Goal: Register for event/course

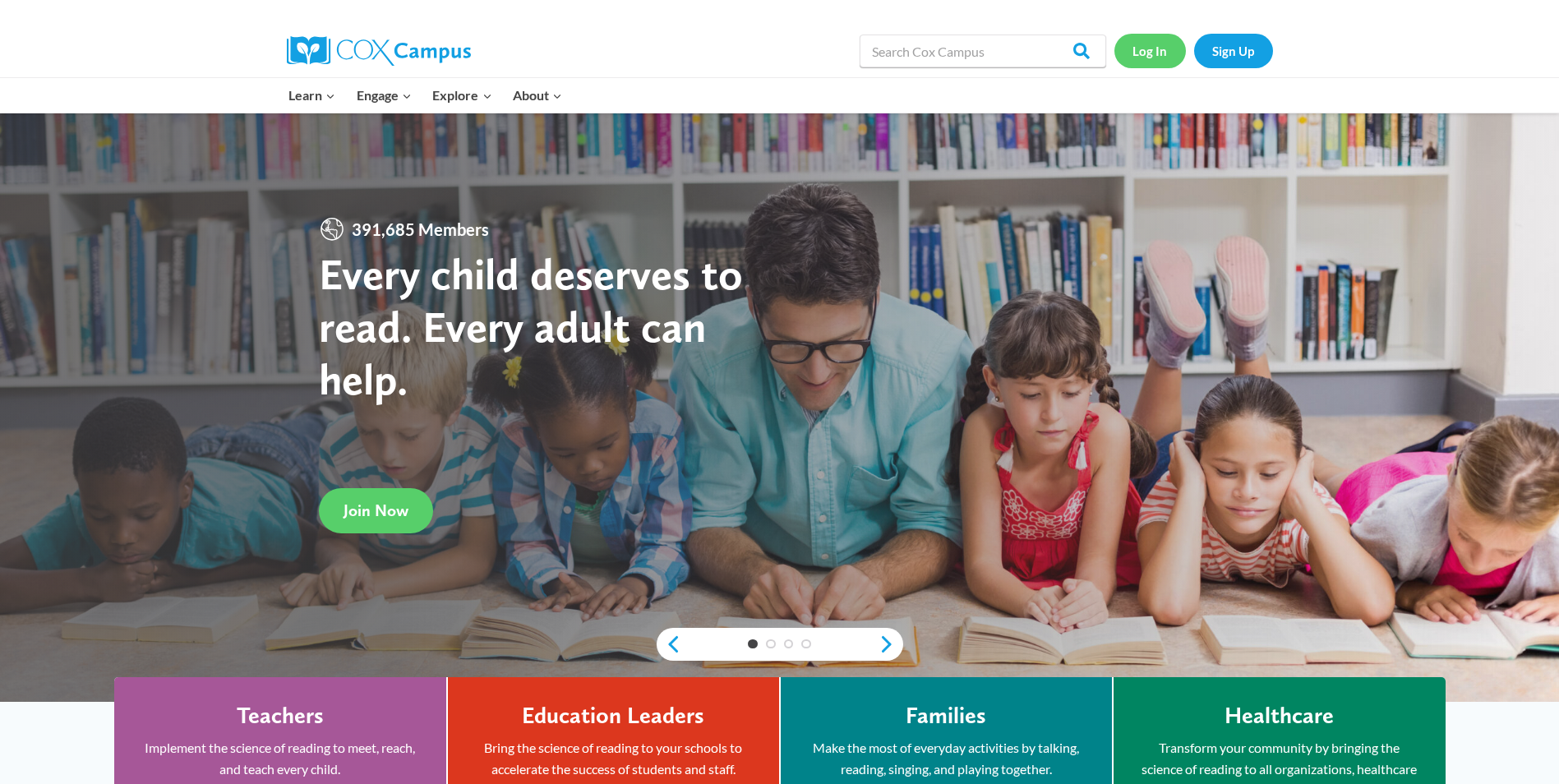
click at [1142, 35] on link "Log In" at bounding box center [1150, 50] width 72 height 34
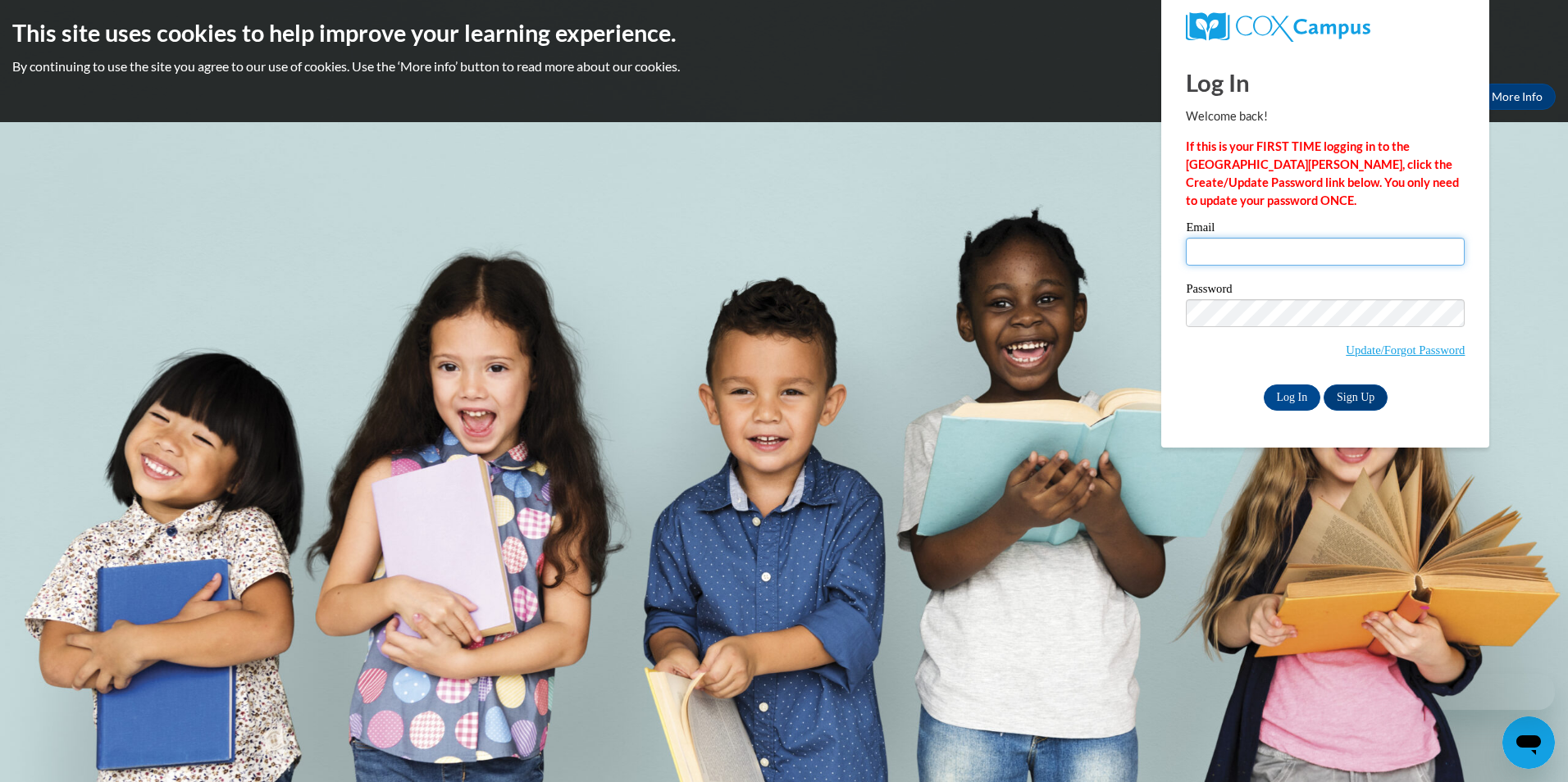
type input "brittneydday@gmail.com"
click at [1218, 251] on input "brittneydday@gmail.com" at bounding box center [1325, 252] width 279 height 28
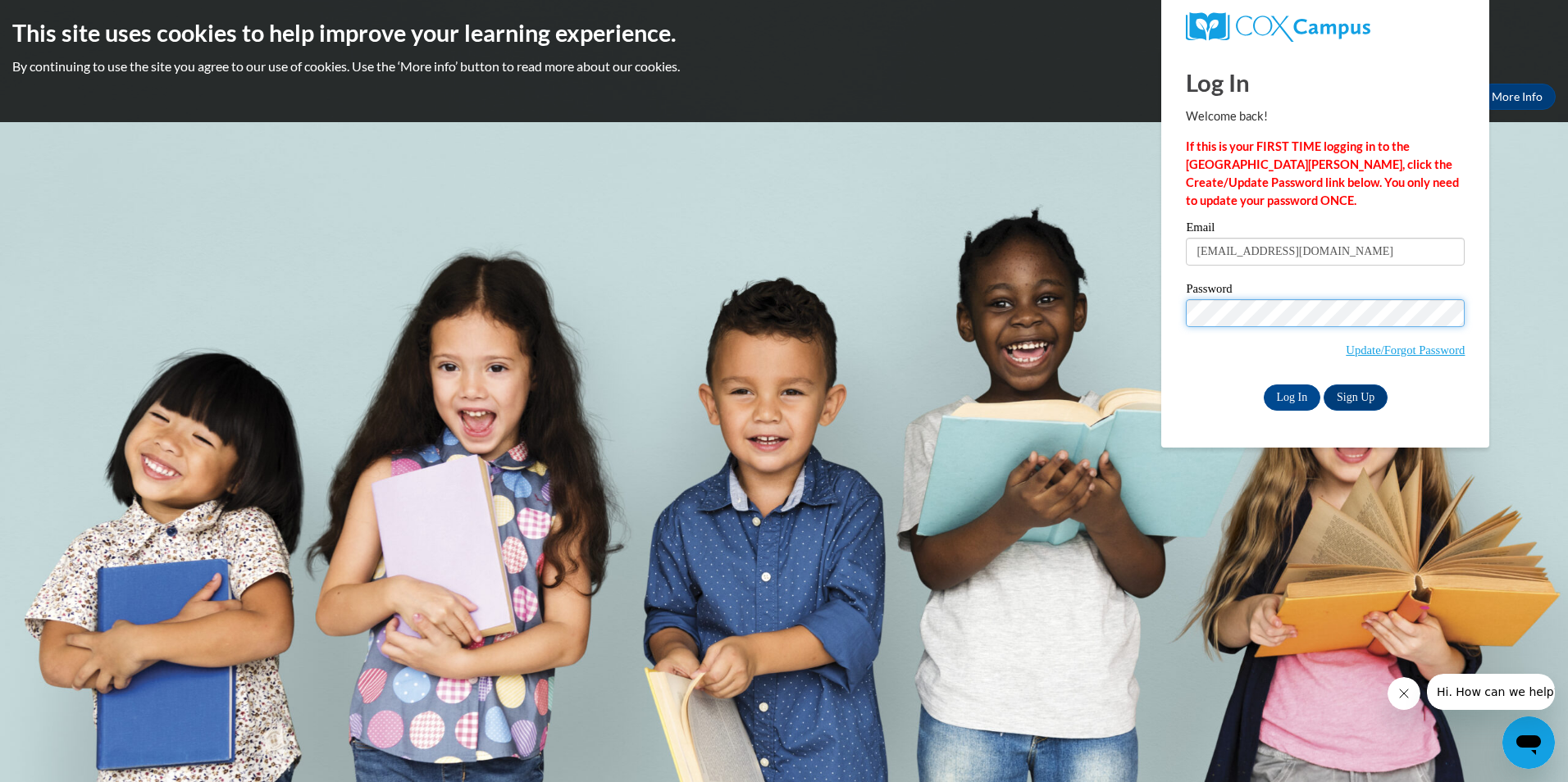
drag, startPoint x: 1294, startPoint y: 334, endPoint x: 1043, endPoint y: 347, distance: 251.3
click at [1043, 347] on body "This site uses cookies to help improve your learning experience. By continuing …" at bounding box center [784, 391] width 1568 height 782
click at [919, 317] on body "This site uses cookies to help improve your learning experience. By continuing …" at bounding box center [784, 391] width 1568 height 782
drag, startPoint x: 1329, startPoint y: 244, endPoint x: 1022, endPoint y: 266, distance: 307.8
click at [1022, 266] on body "This site uses cookies to help improve your learning experience. By continuing …" at bounding box center [784, 391] width 1568 height 782
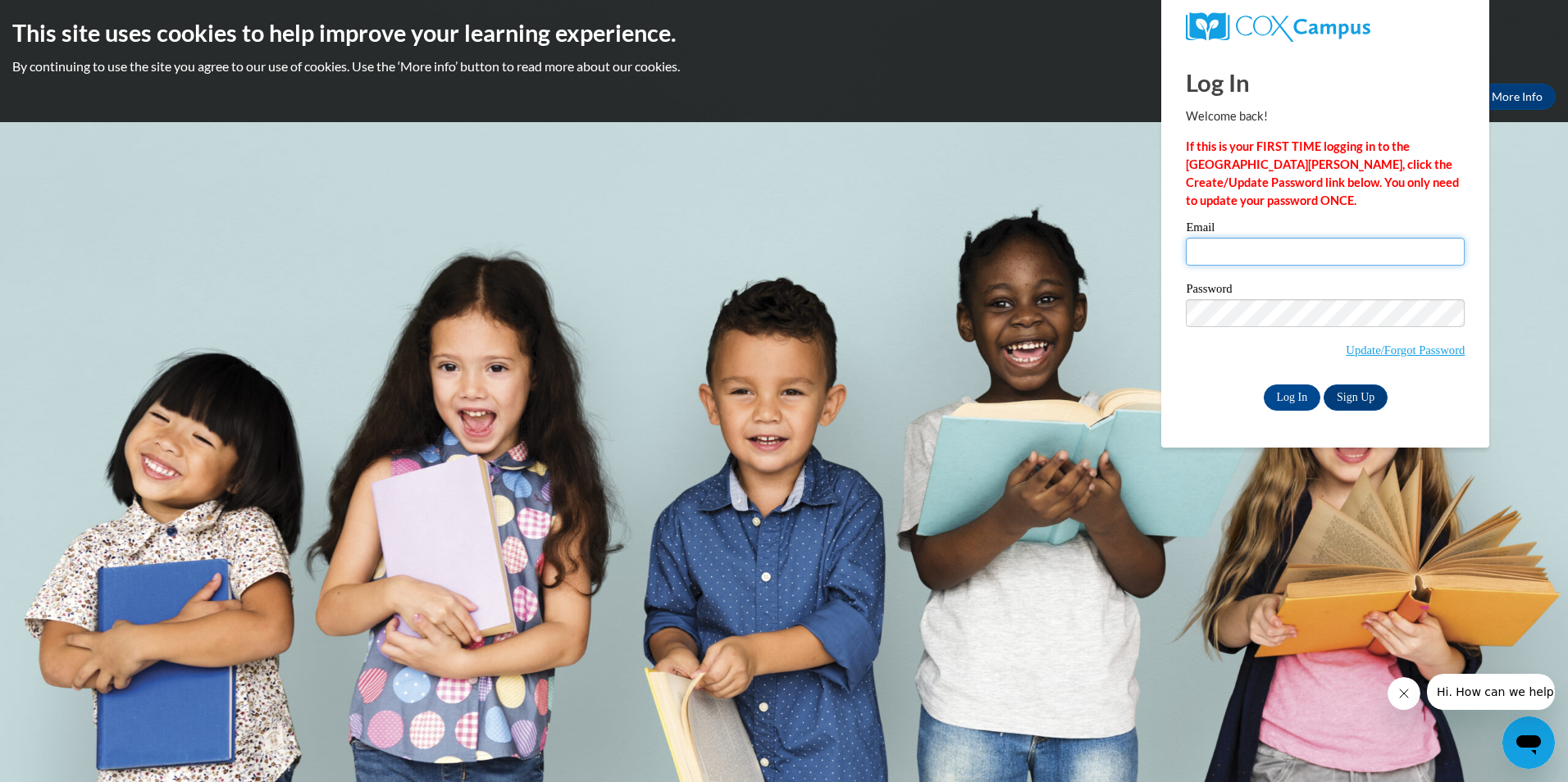
click at [1243, 254] on input "Email" at bounding box center [1325, 252] width 279 height 28
type input "[EMAIL_ADDRESS][DOMAIN_NAME]"
click at [1264, 384] on input "Log In" at bounding box center [1293, 398] width 58 height 26
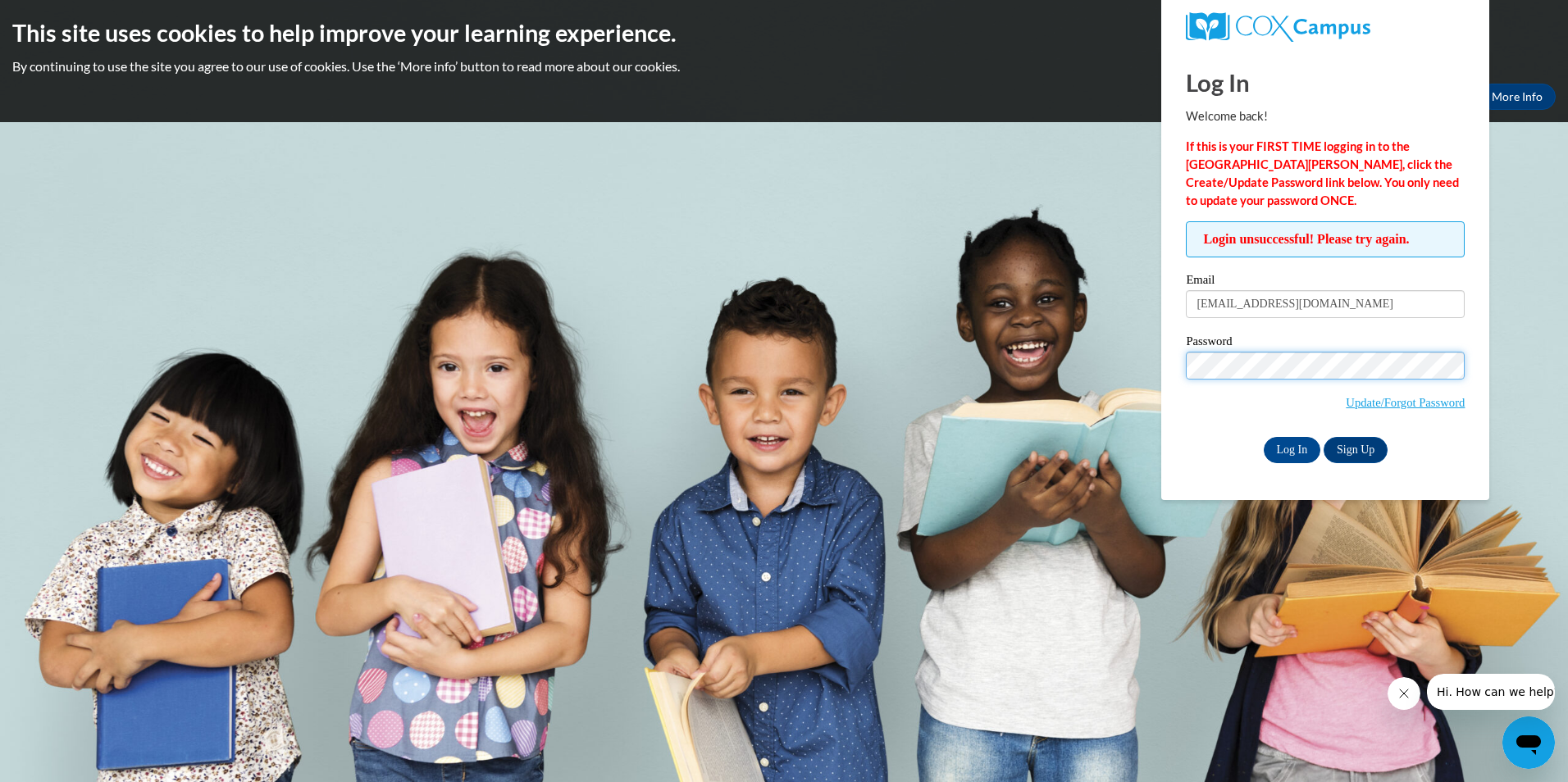
click at [1264, 437] on input "Log In" at bounding box center [1293, 450] width 58 height 26
click at [1188, 439] on div "Log In Sign Up" at bounding box center [1325, 450] width 279 height 26
click at [1378, 405] on link "Update/Forgot Password" at bounding box center [1405, 403] width 119 height 13
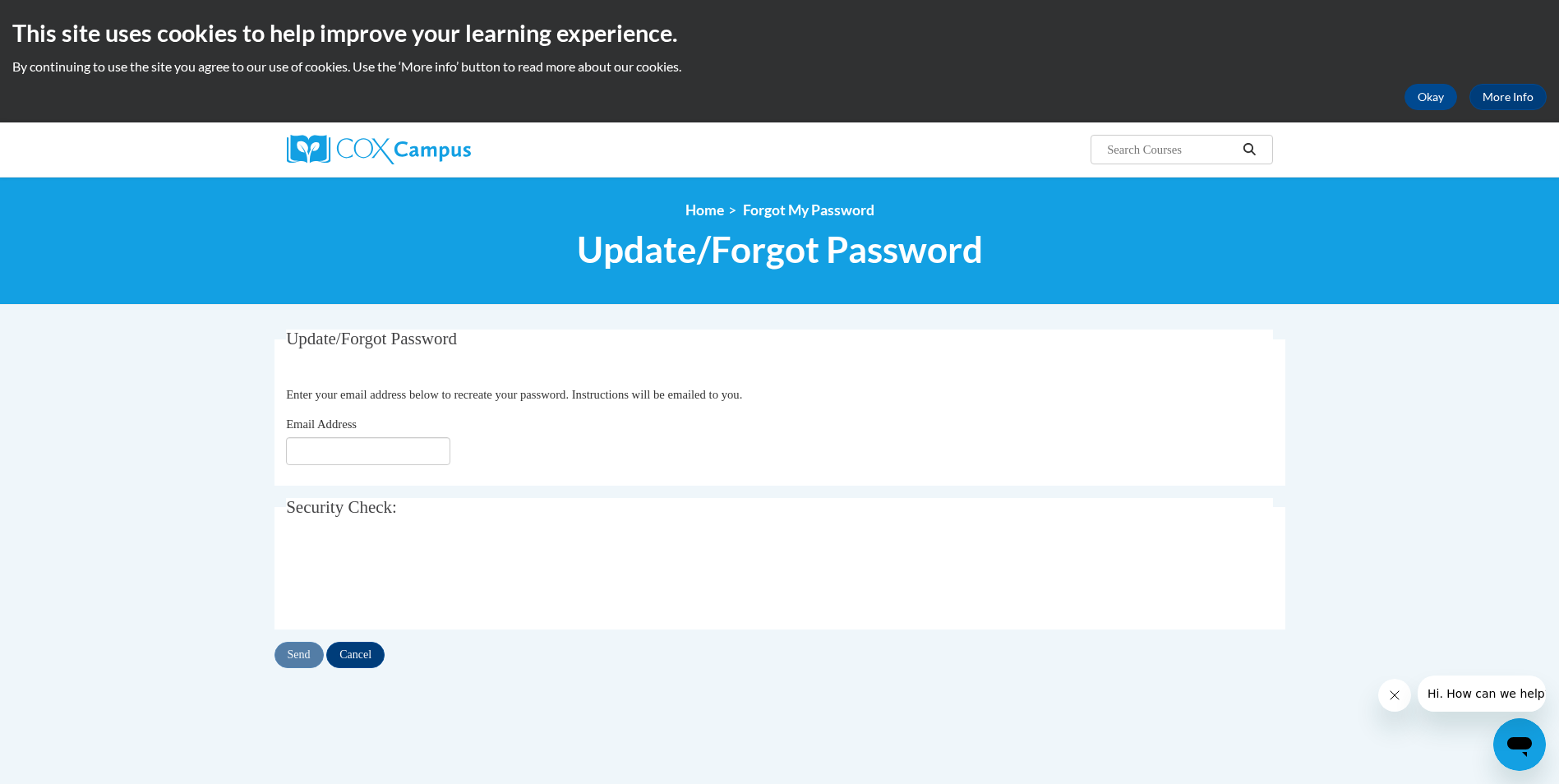
click at [354, 447] on input "Email Address" at bounding box center [368, 451] width 164 height 28
type input "[EMAIL_ADDRESS][DOMAIN_NAME]"
click at [293, 666] on input "Send" at bounding box center [300, 655] width 50 height 26
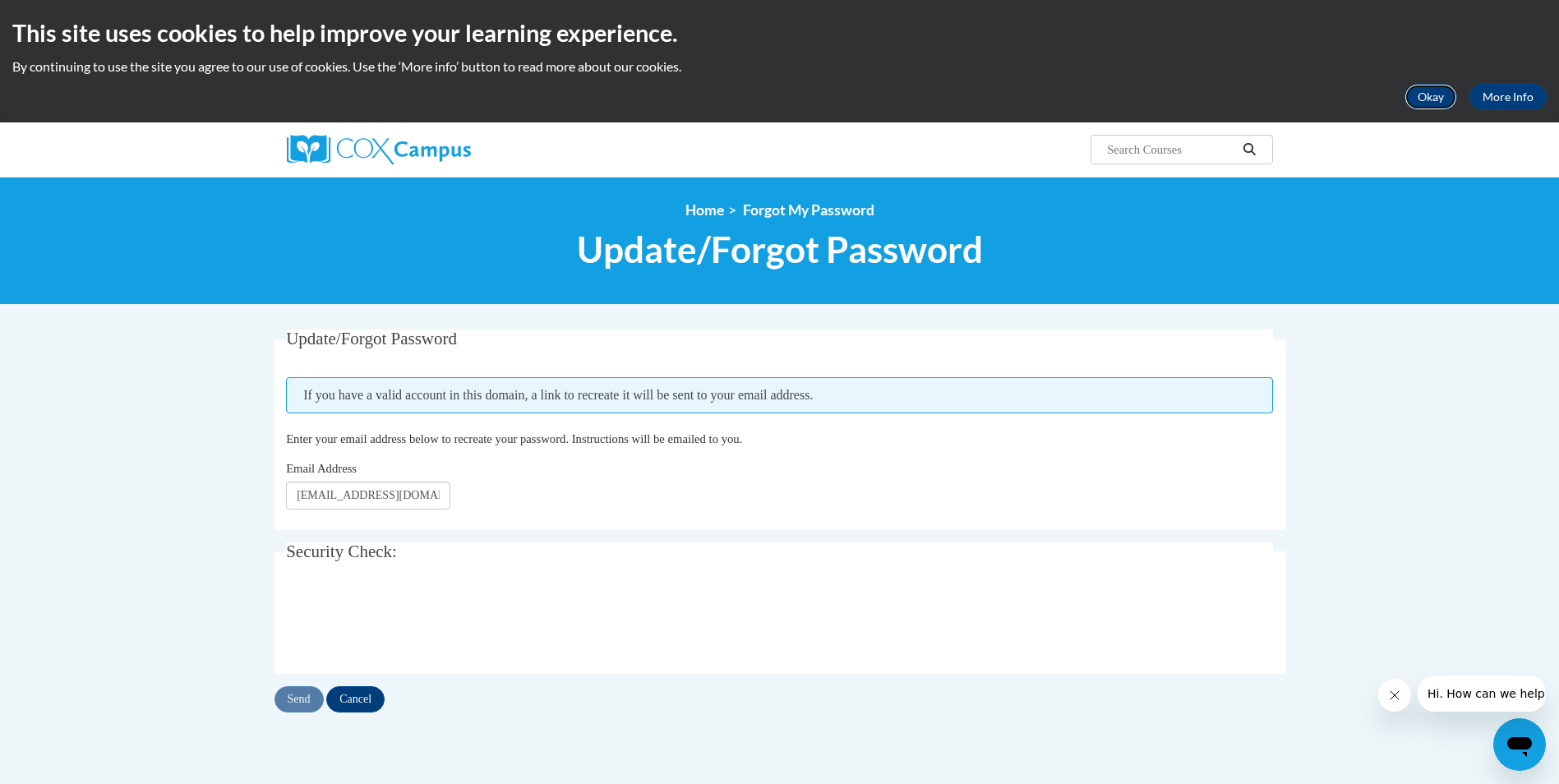
click at [1421, 102] on button "Okay" at bounding box center [1431, 97] width 53 height 26
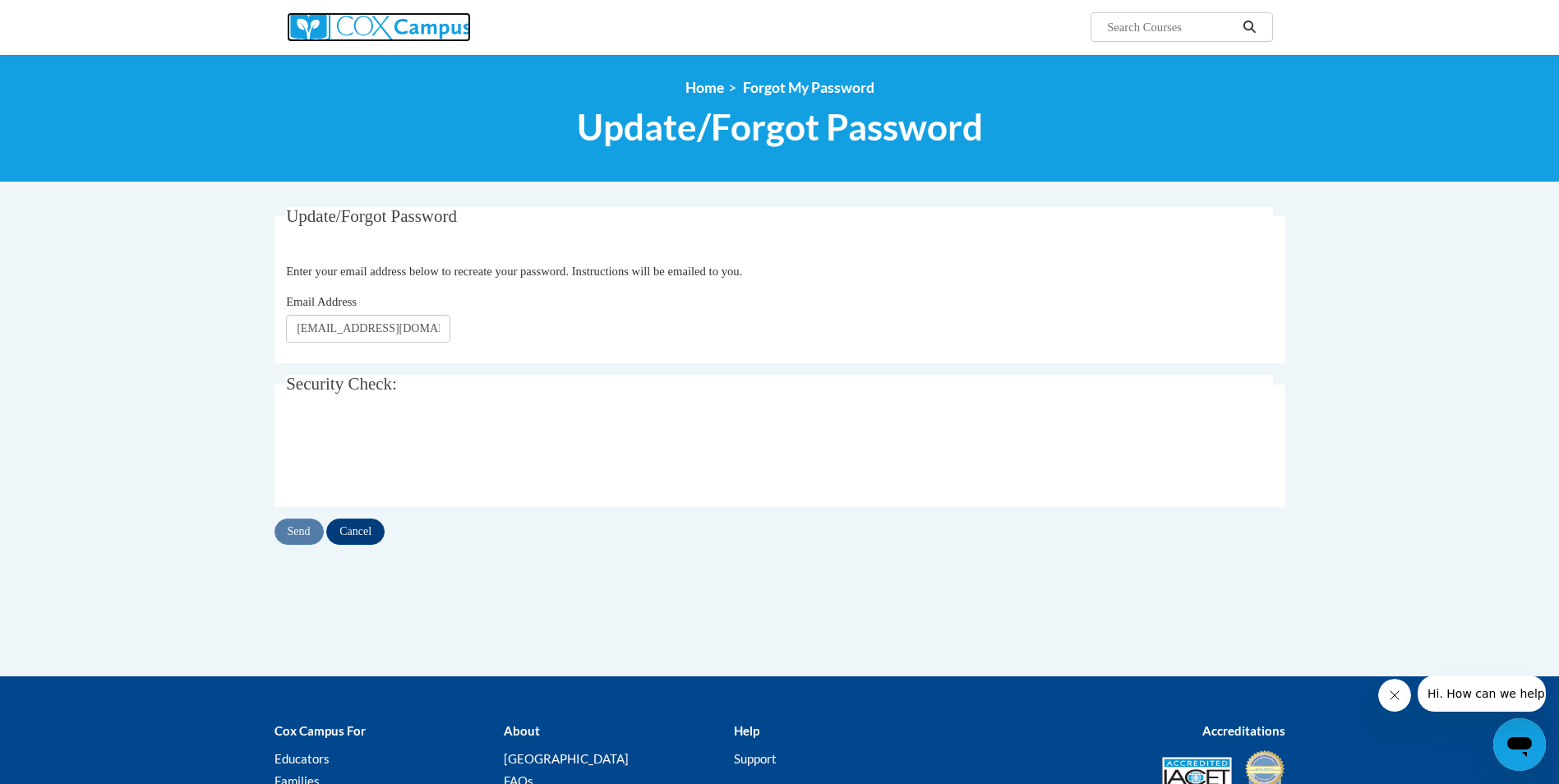
click at [362, 23] on img at bounding box center [379, 27] width 184 height 30
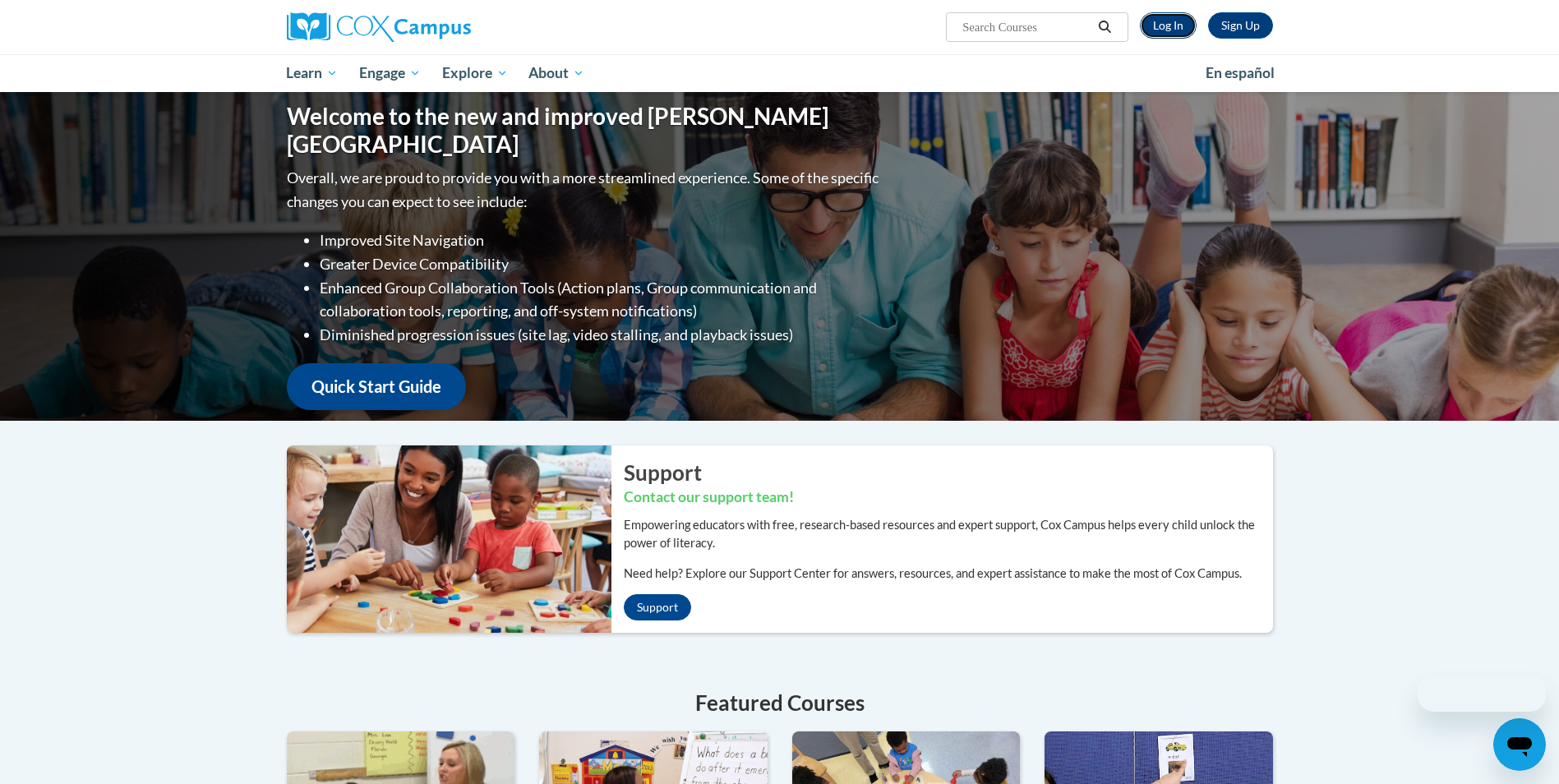
click at [1156, 26] on link "Log In" at bounding box center [1168, 26] width 57 height 26
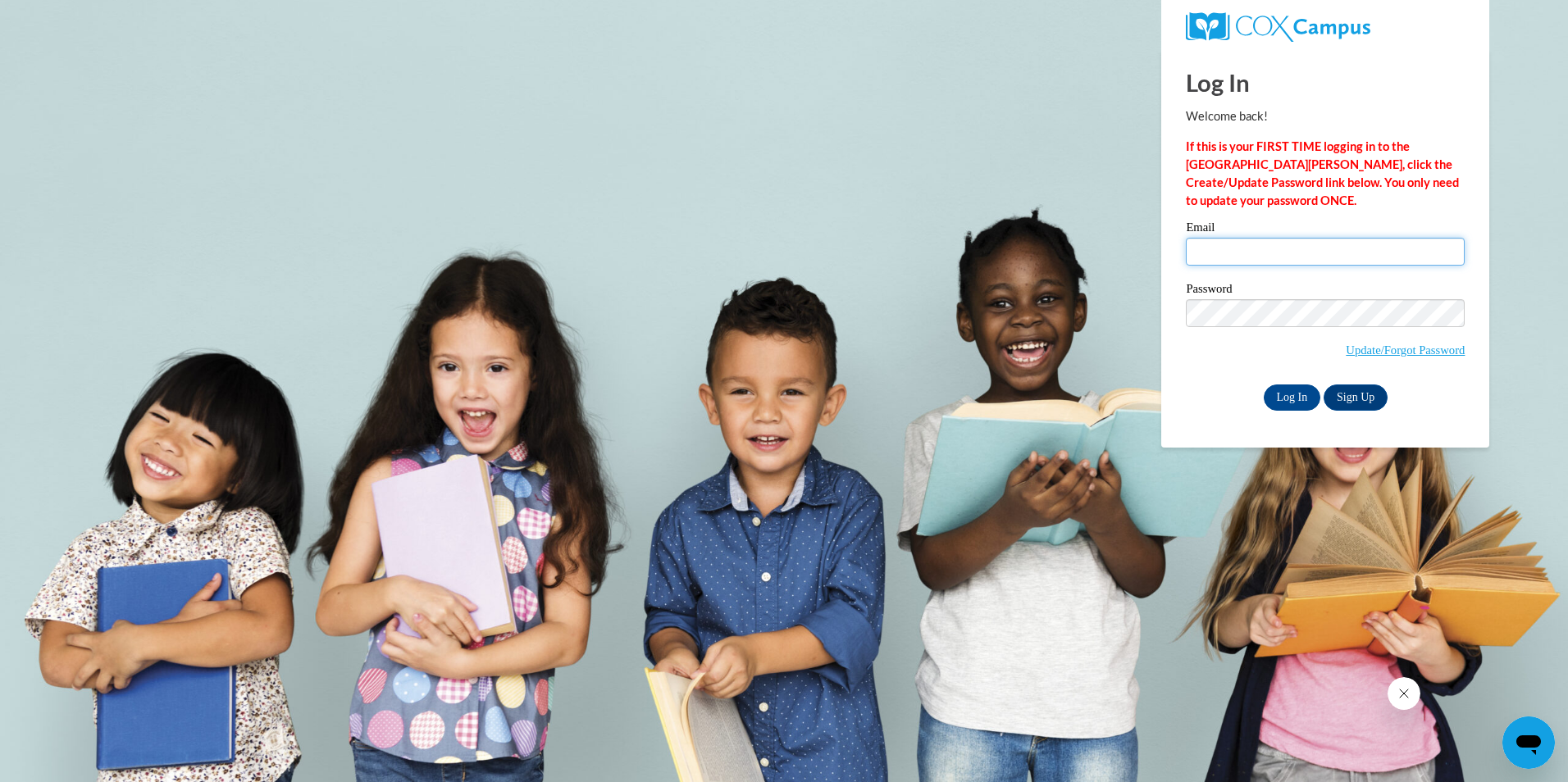
type input "[EMAIL_ADDRESS][DOMAIN_NAME]"
click at [836, 295] on body "Log In Welcome back! If this is your FIRST TIME logging in to the [GEOGRAPHIC_D…" at bounding box center [784, 391] width 1568 height 782
drag, startPoint x: 1341, startPoint y: 249, endPoint x: 1076, endPoint y: 274, distance: 266.2
click at [1076, 274] on body "Log In Welcome back! If this is your FIRST TIME logging in to the [GEOGRAPHIC_D…" at bounding box center [784, 391] width 1568 height 782
type input "[EMAIL_ADDRESS][DOMAIN_NAME]"
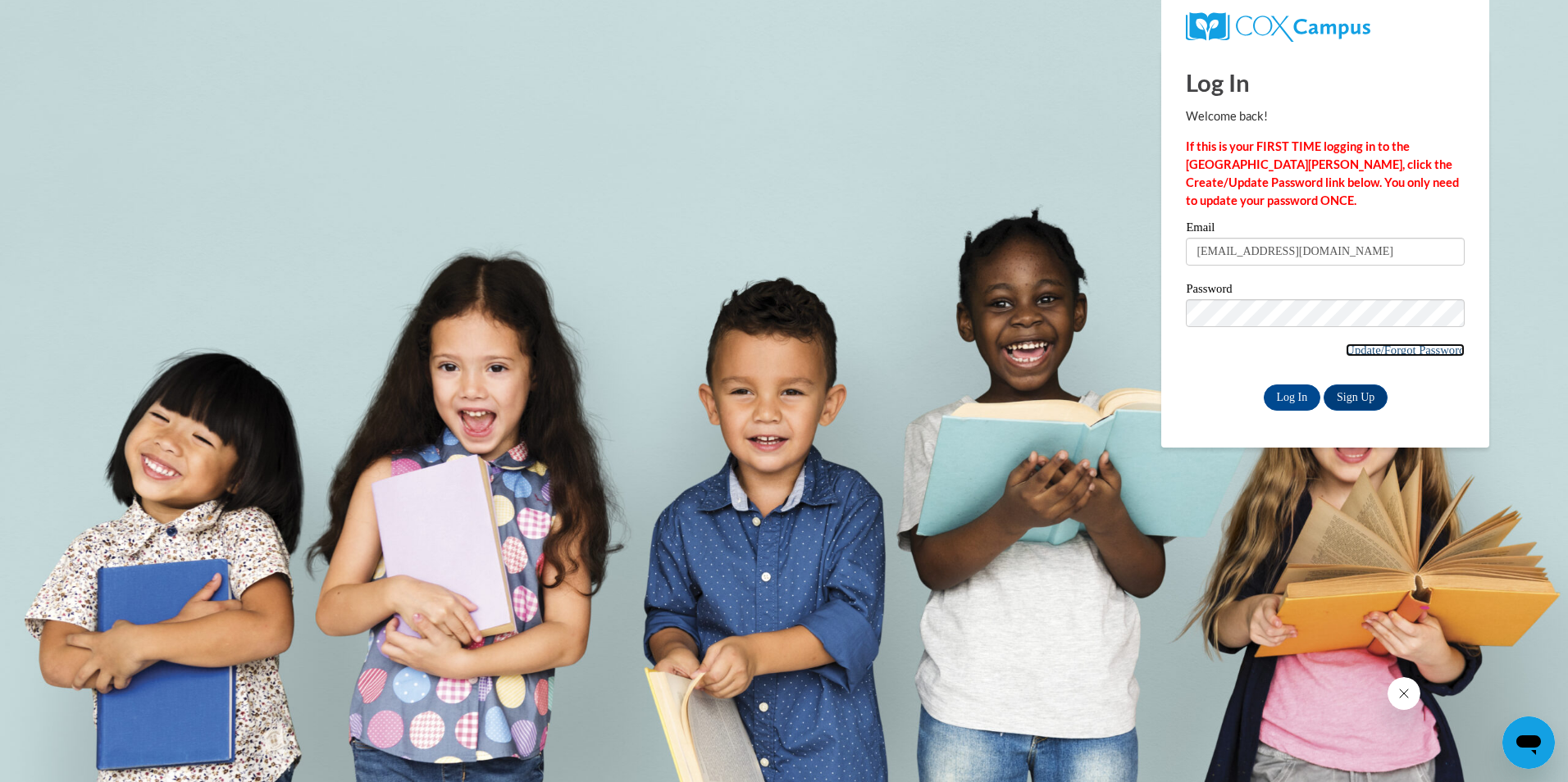
click at [1374, 345] on link "Update/Forgot Password" at bounding box center [1405, 350] width 119 height 13
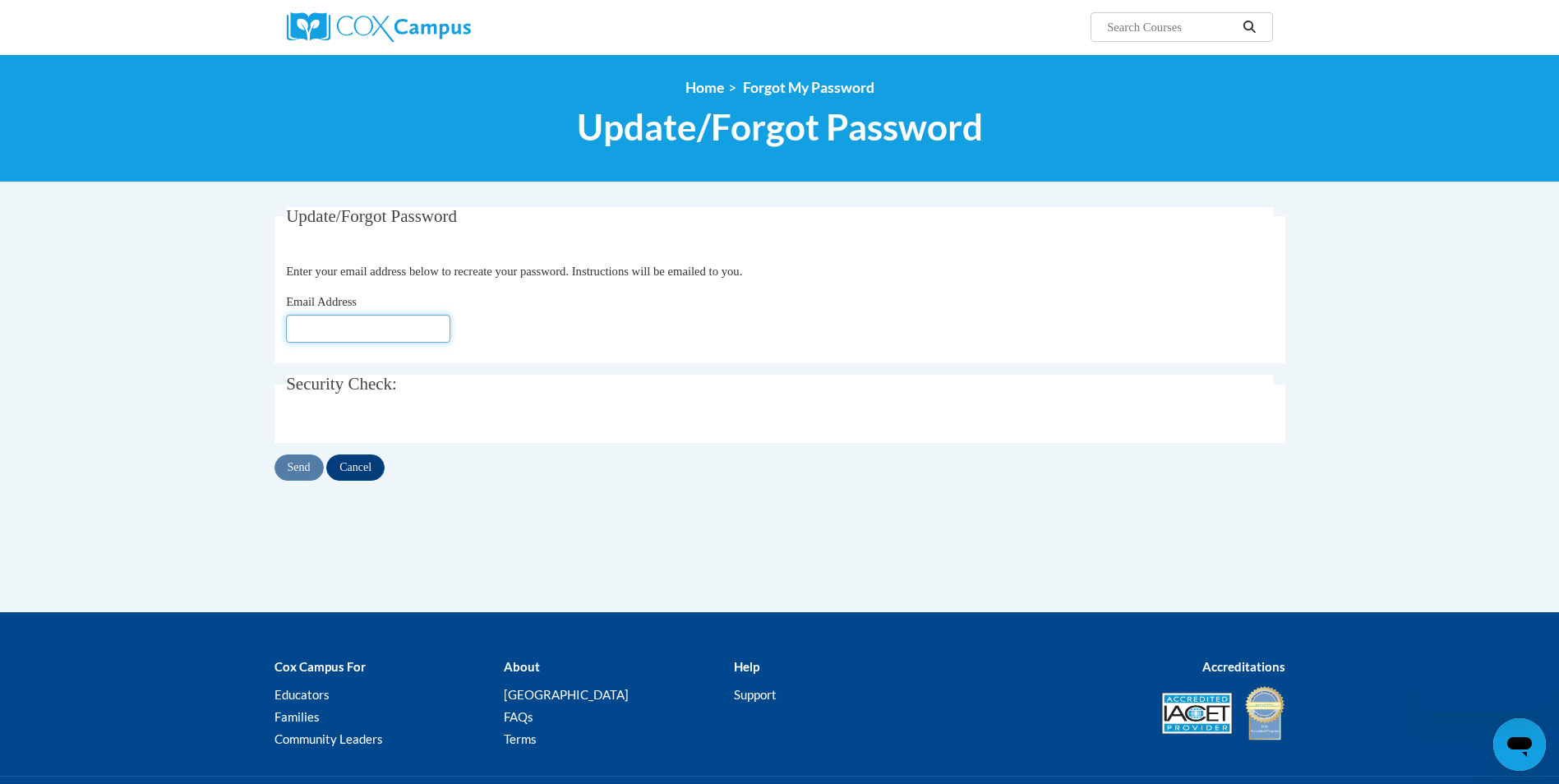
click at [351, 317] on input "Email Address" at bounding box center [368, 328] width 164 height 28
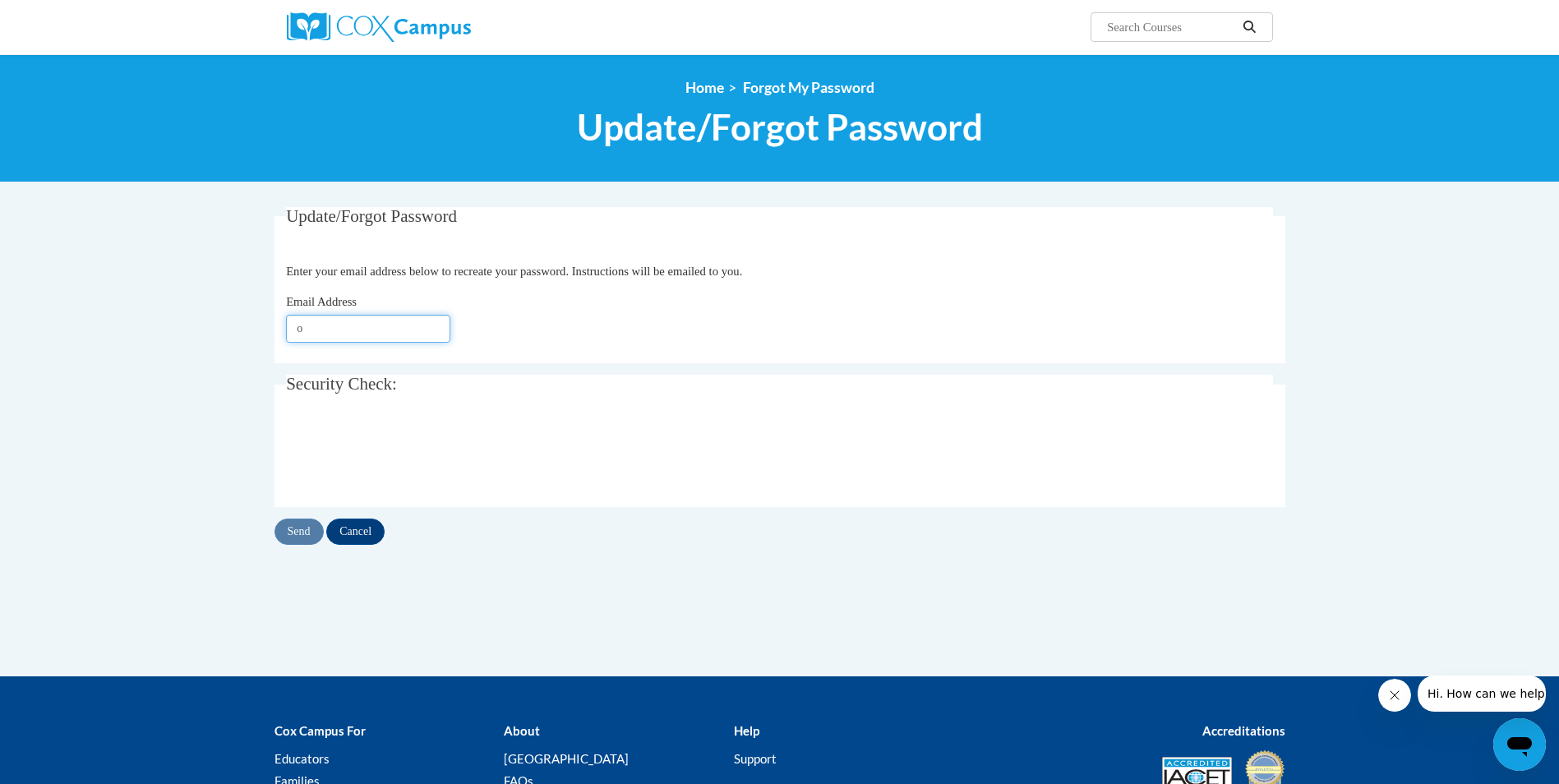
type input "ohoodalalami@gmail.com"
click at [294, 531] on input "Send" at bounding box center [300, 531] width 50 height 26
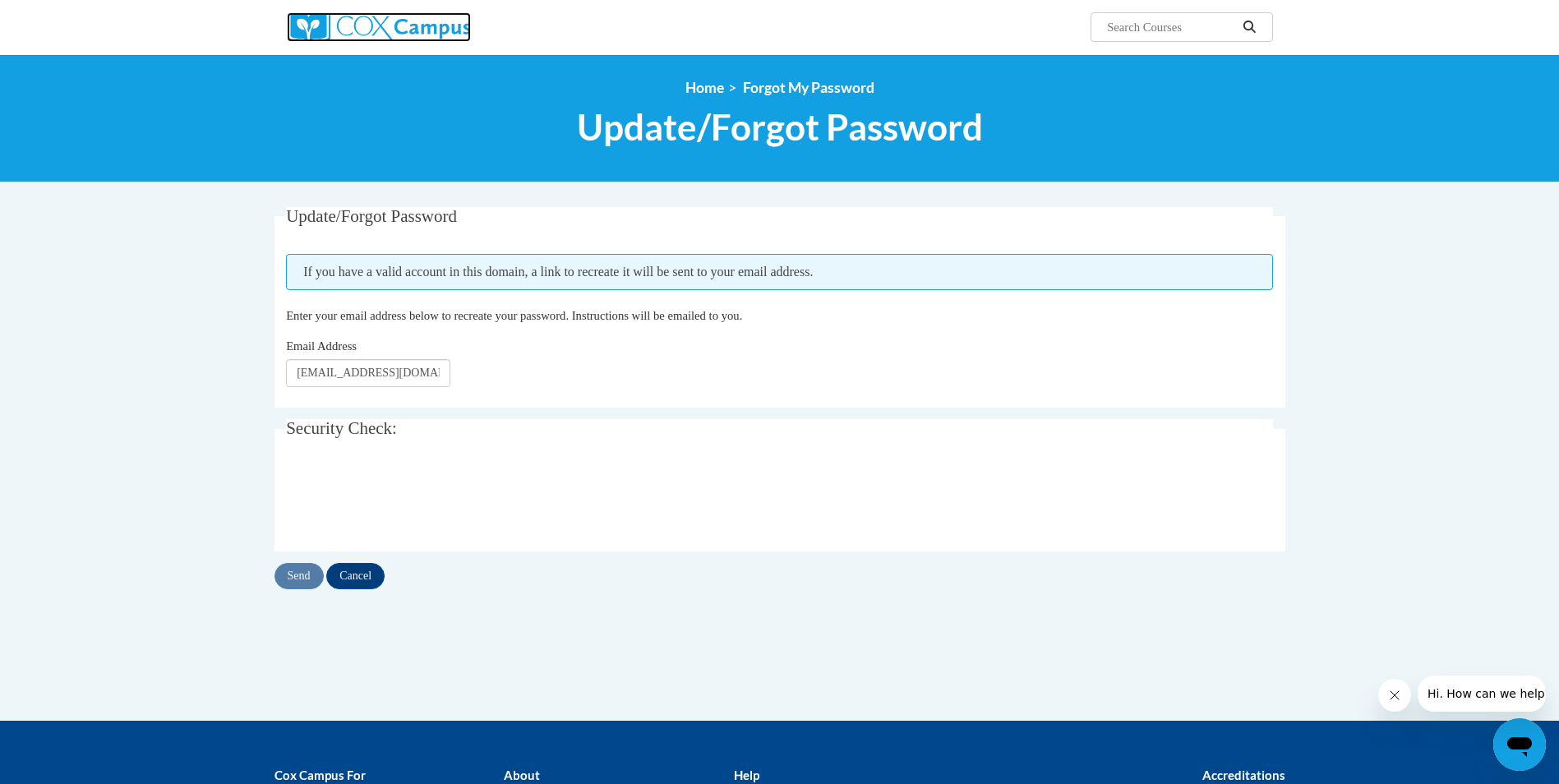
drag, startPoint x: 501, startPoint y: 31, endPoint x: 412, endPoint y: 34, distance: 89.1
click at [501, 31] on link at bounding box center [443, 27] width 312 height 30
click at [401, 32] on img at bounding box center [379, 27] width 184 height 30
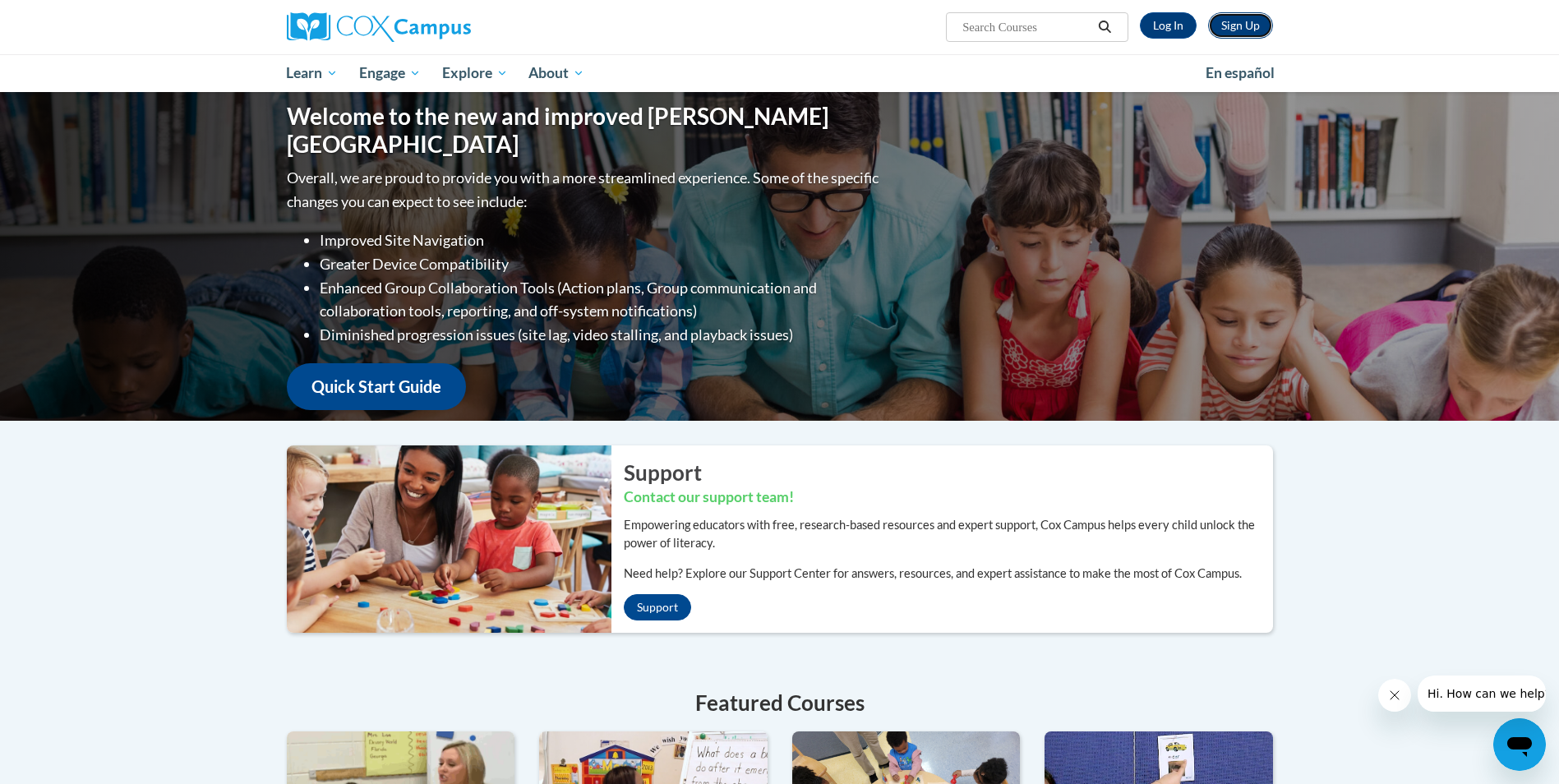
click at [1248, 19] on link "Sign Up" at bounding box center [1240, 26] width 65 height 26
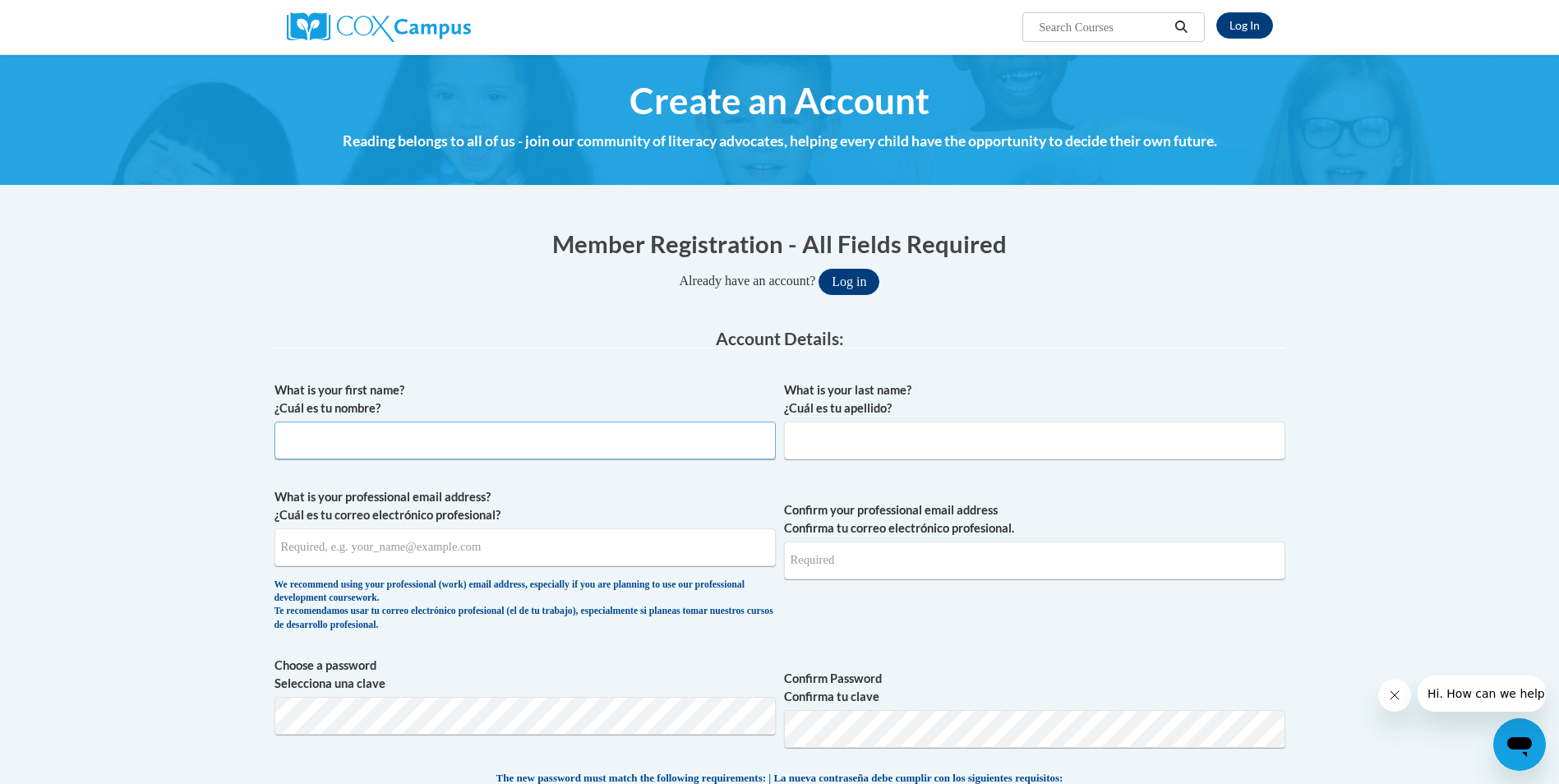
click at [478, 442] on input "What is your first name? ¿Cuál es tu nombre?" at bounding box center [525, 441] width 501 height 38
type input "Ohood"
type input "Alalami"
type input "ohoodalalami@gmail.com"
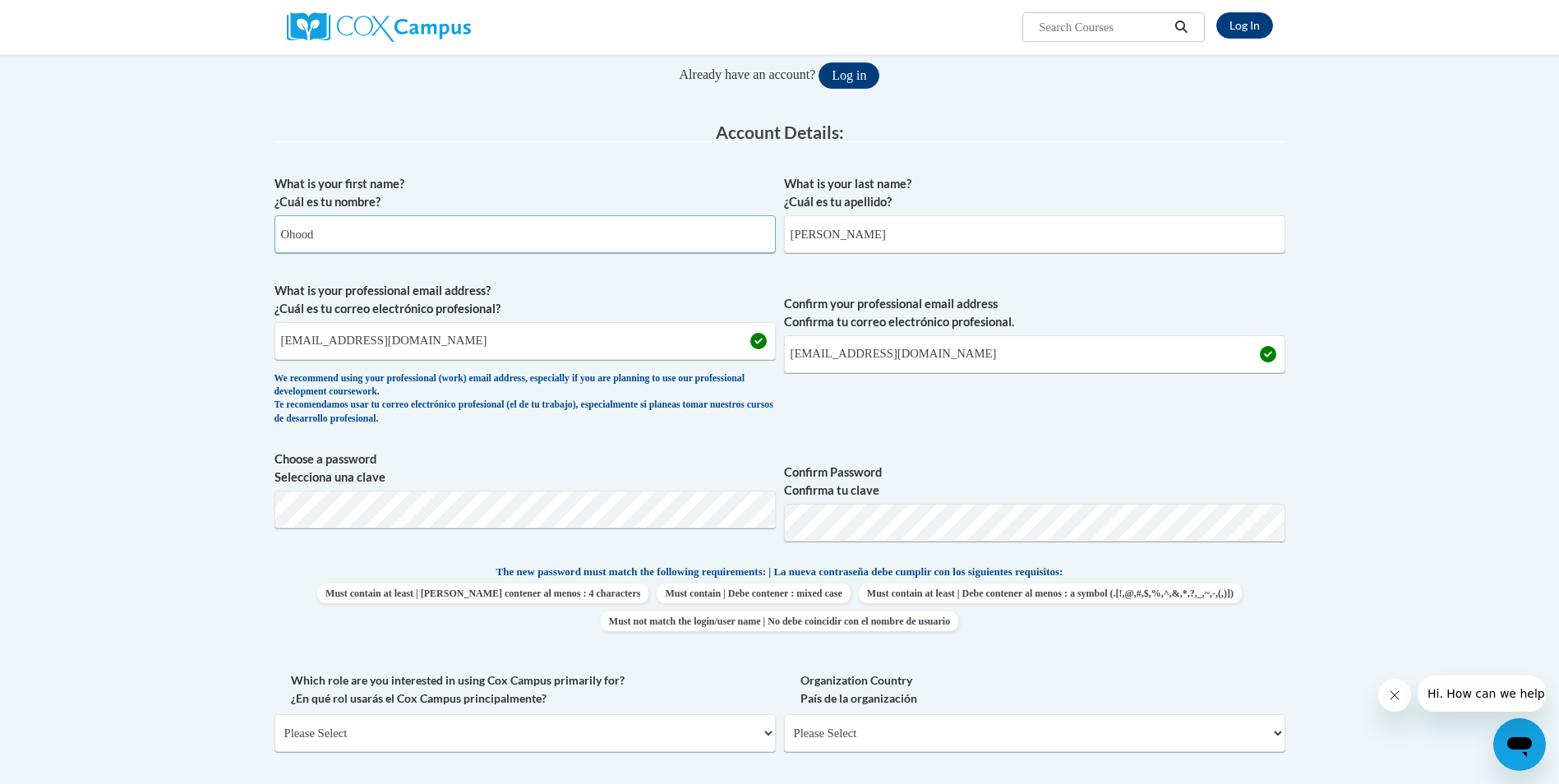
scroll to position [247, 0]
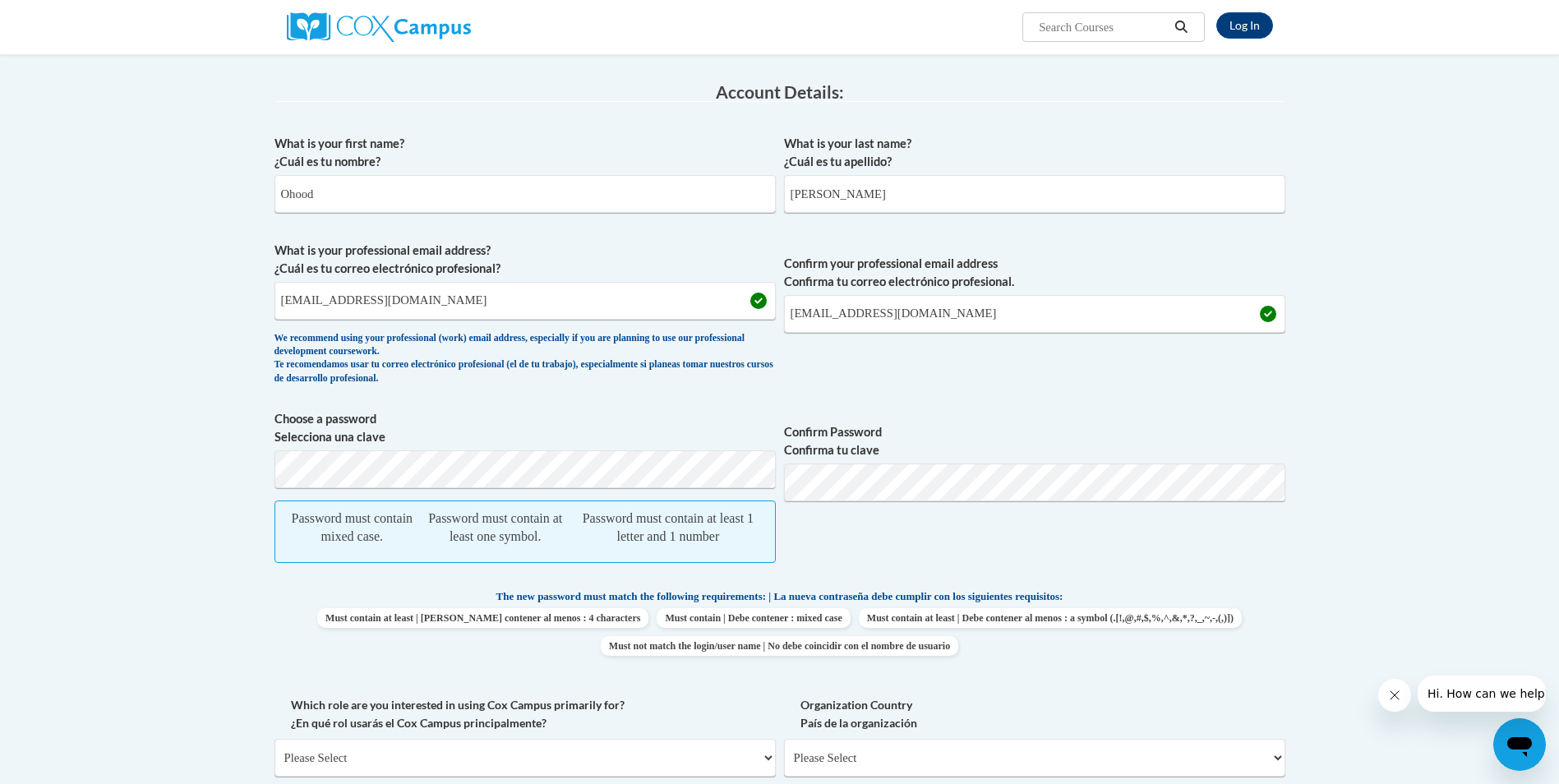
click at [146, 591] on body "Log In Search Search... Create an Account Reading belongs to all of us - join o…" at bounding box center [779, 719] width 1559 height 1931
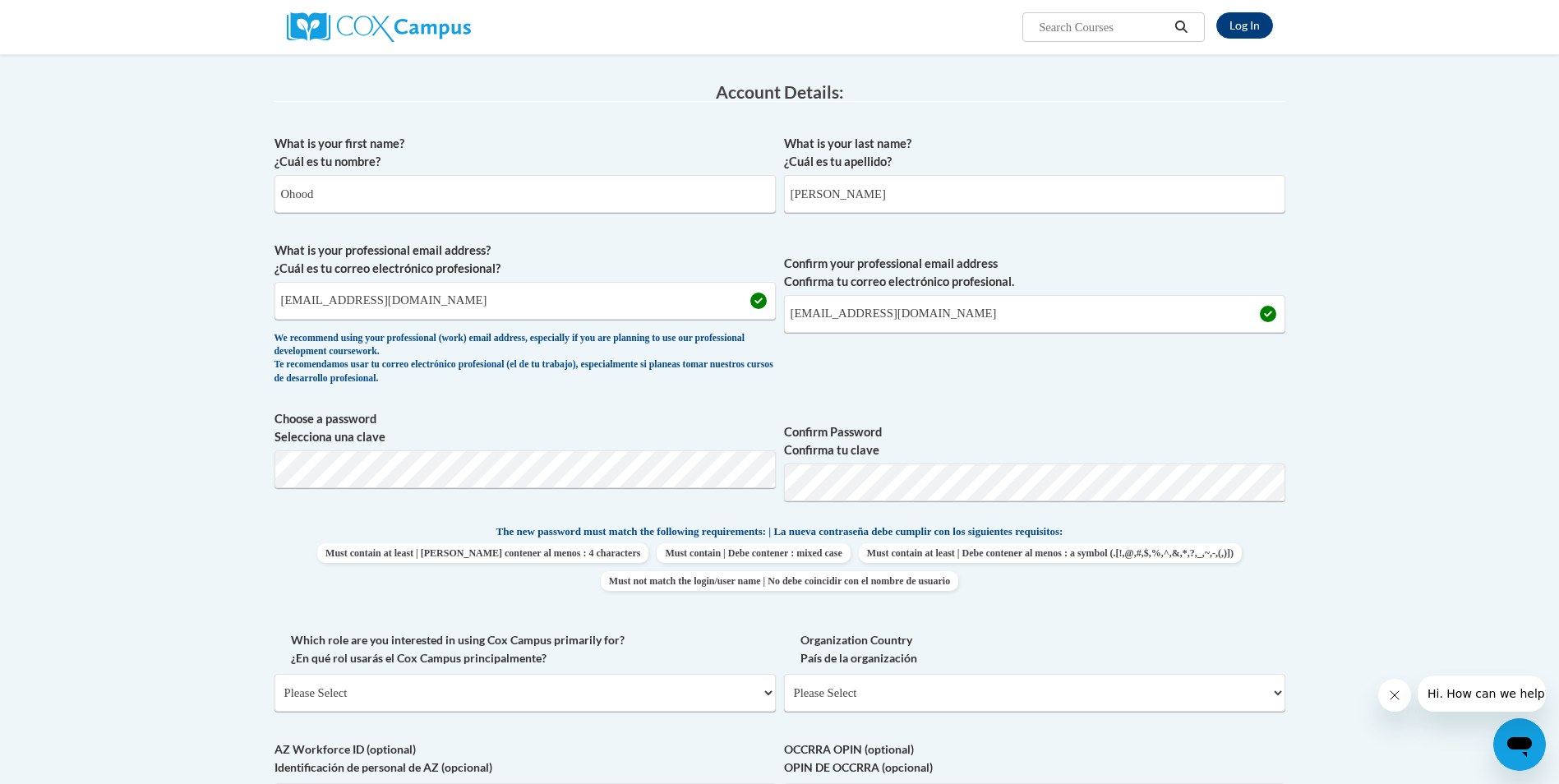
click at [1419, 423] on body "Log In Search Search... Create an Account Reading belongs to all of us - join o…" at bounding box center [779, 687] width 1559 height 1867
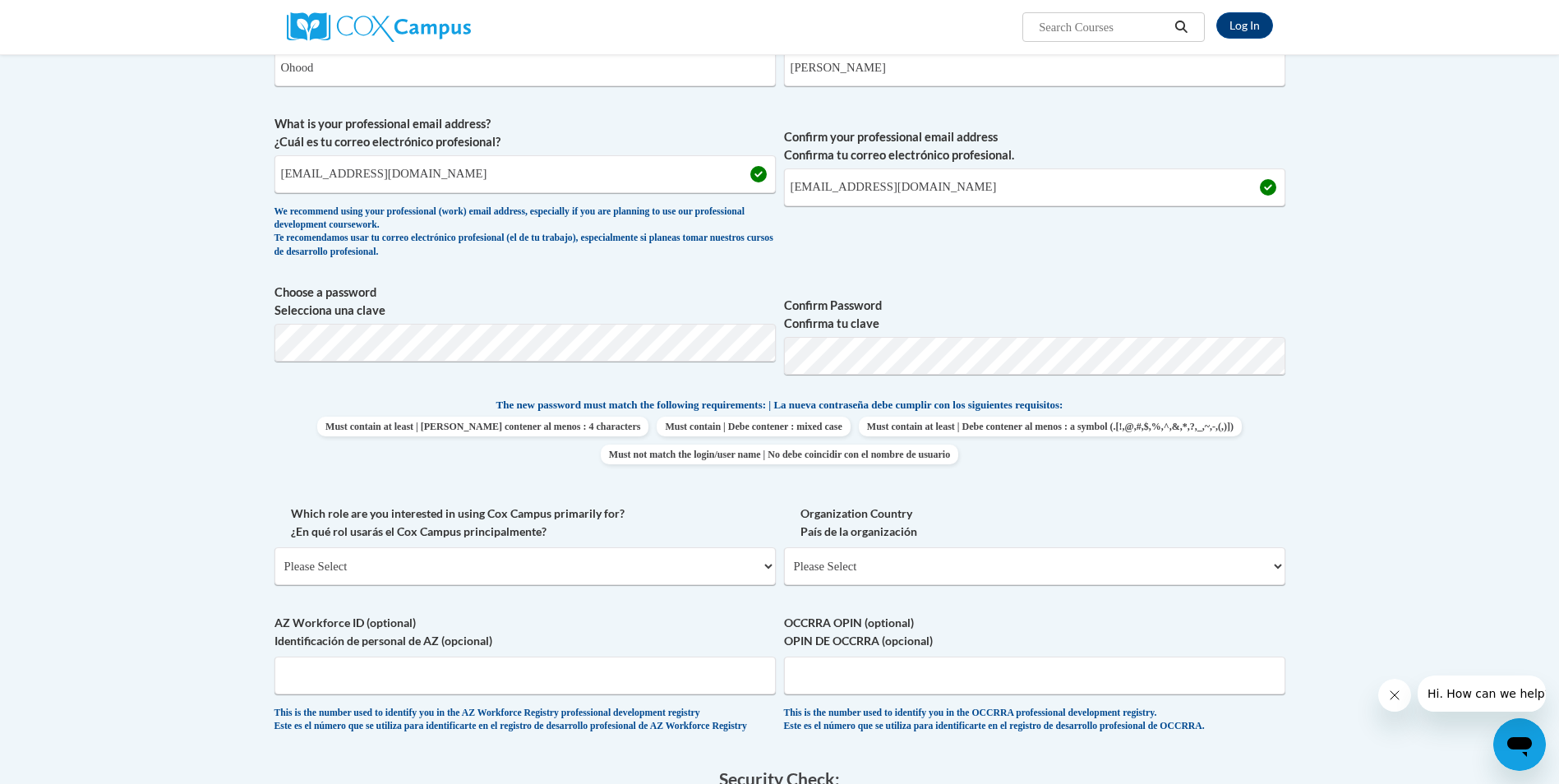
scroll to position [575, 0]
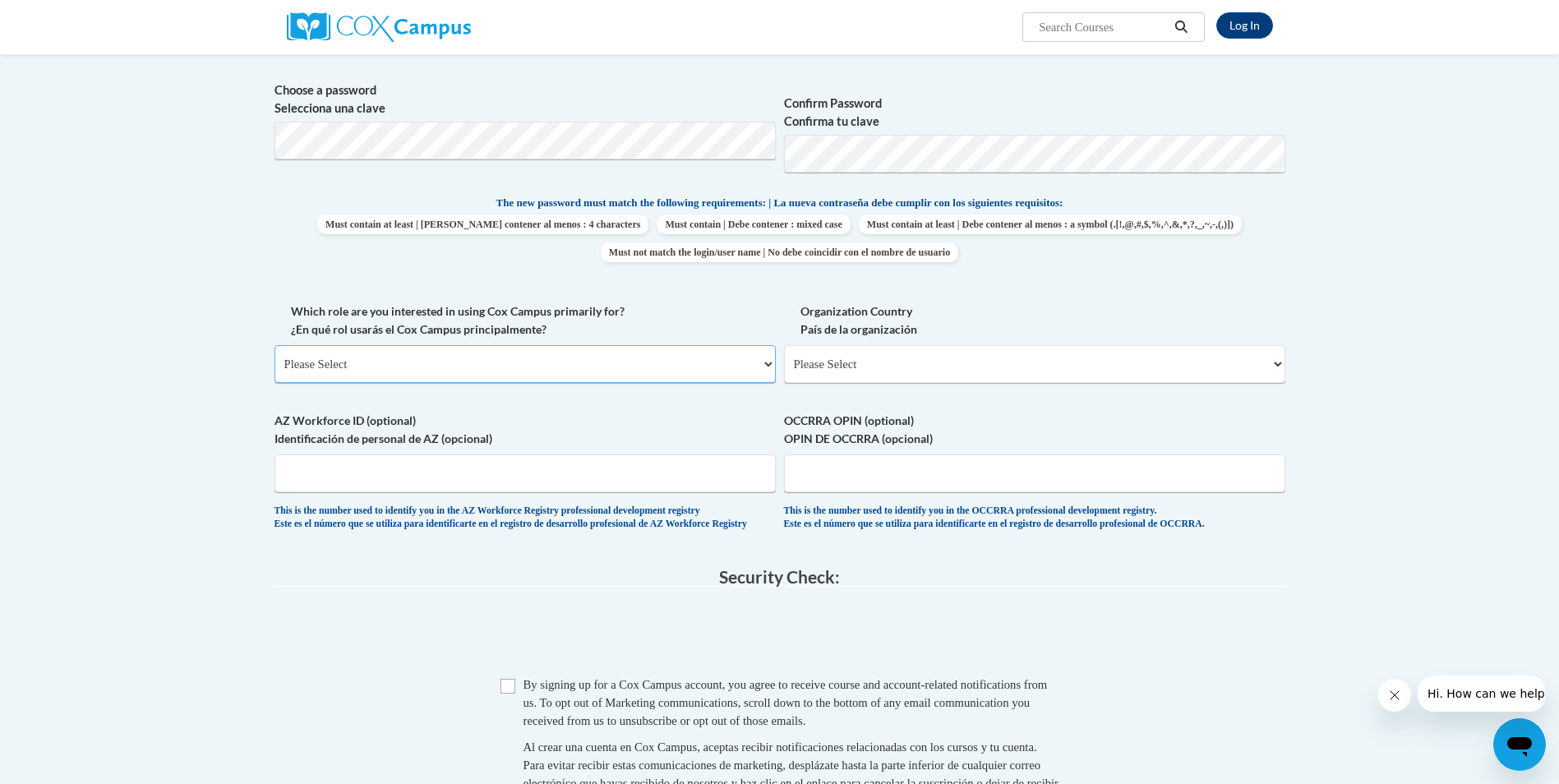
click at [592, 371] on select "Please Select College/University | Colegio/Universidad Community/Nonprofit Part…" at bounding box center [525, 364] width 501 height 38
select select "fbf2d438-af2f-41f8-98f1-81c410e29de3"
click at [275, 345] on select "Please Select College/University | Colegio/Universidad Community/Nonprofit Part…" at bounding box center [525, 364] width 501 height 38
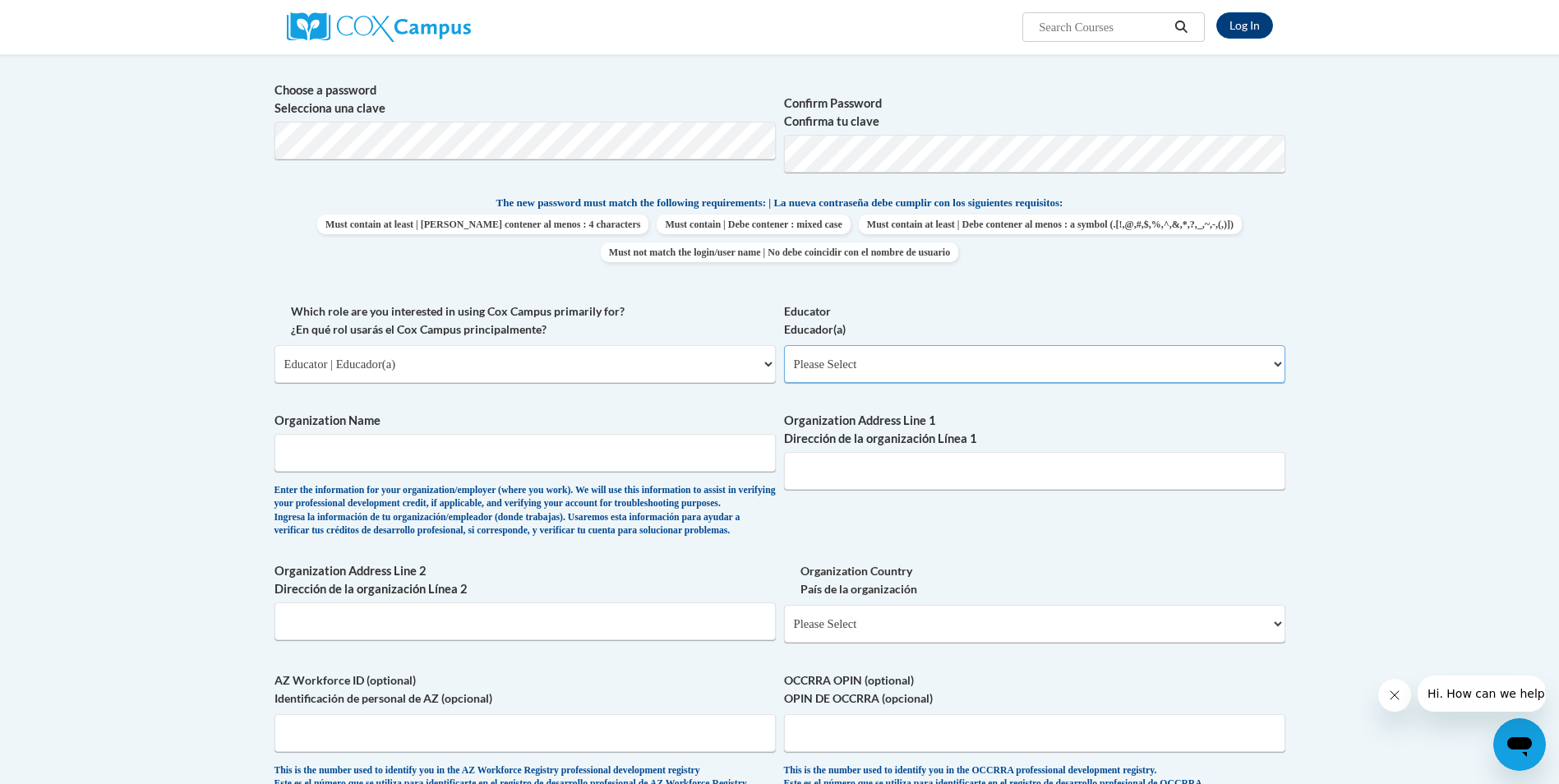
click at [829, 365] on select "Please Select Early Learning/Daycare Teacher/Family Home Care Provider | Maestr…" at bounding box center [1034, 364] width 501 height 38
select select "5e2af403-4f2c-4e49-a02f-103e55d7b75b"
click at [784, 345] on select "Please Select Early Learning/Daycare Teacher/Family Home Care Provider | Maestr…" at bounding box center [1034, 364] width 501 height 38
click at [545, 454] on input "Organization Name" at bounding box center [525, 453] width 501 height 38
type input "Hawthorn Academy"
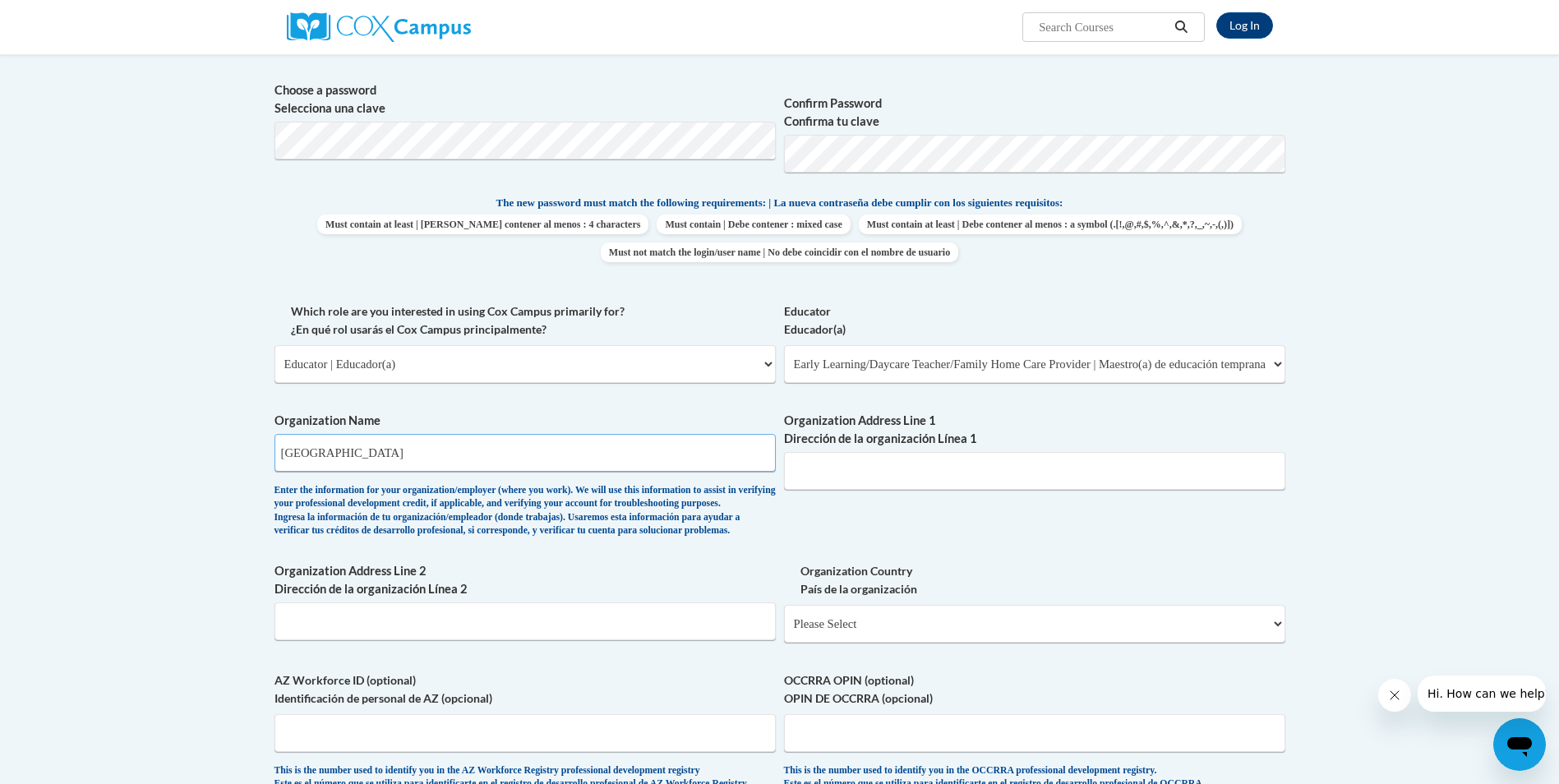
type input "4960 Parkcenter Avenue Dublin, OH 43017"
select select "ad49bcad-a171-4b2e-b99c-48b446064914"
select select
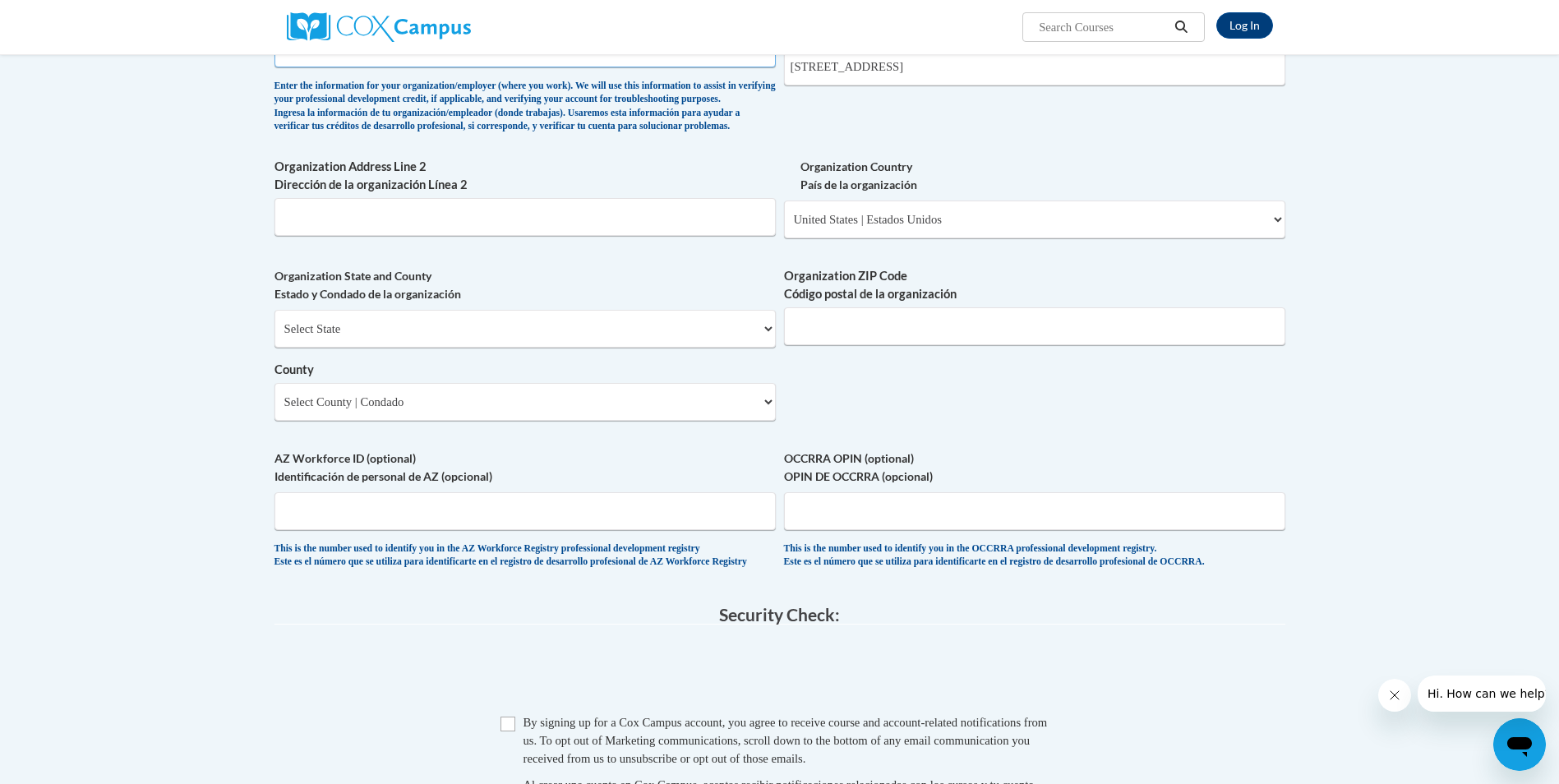
scroll to position [986, 0]
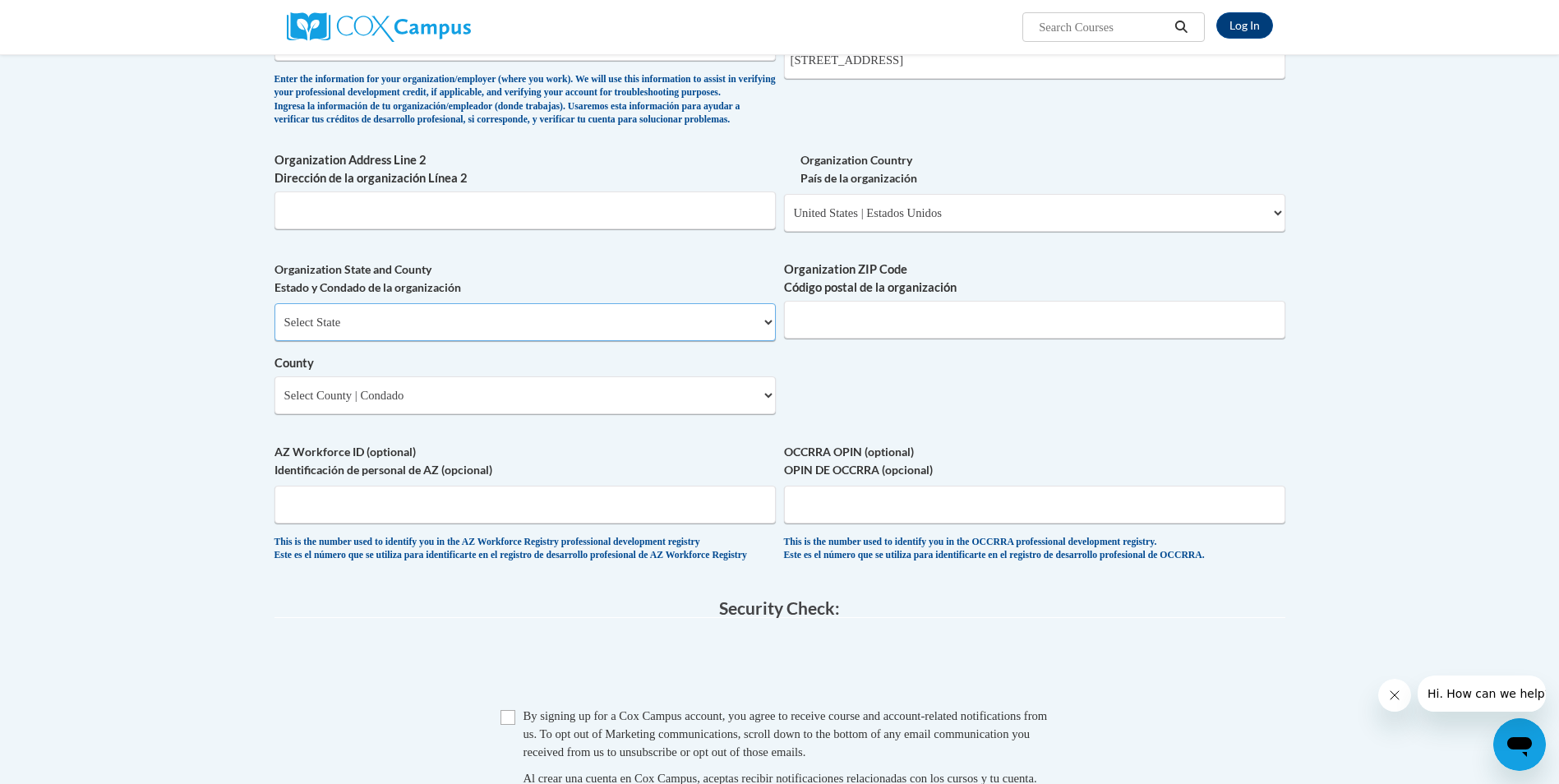
click at [324, 341] on select "Select State Alabama Alaska Arizona Arkansas California Colorado Connecticut De…" at bounding box center [525, 322] width 501 height 38
select select "Ohio"
click at [275, 329] on select "Select State Alabama Alaska Arizona Arkansas California Colorado Connecticut De…" at bounding box center [525, 322] width 501 height 38
click at [836, 338] on input "Organization ZIP Code Código postal de la organización" at bounding box center [1034, 319] width 501 height 38
type input "43017"
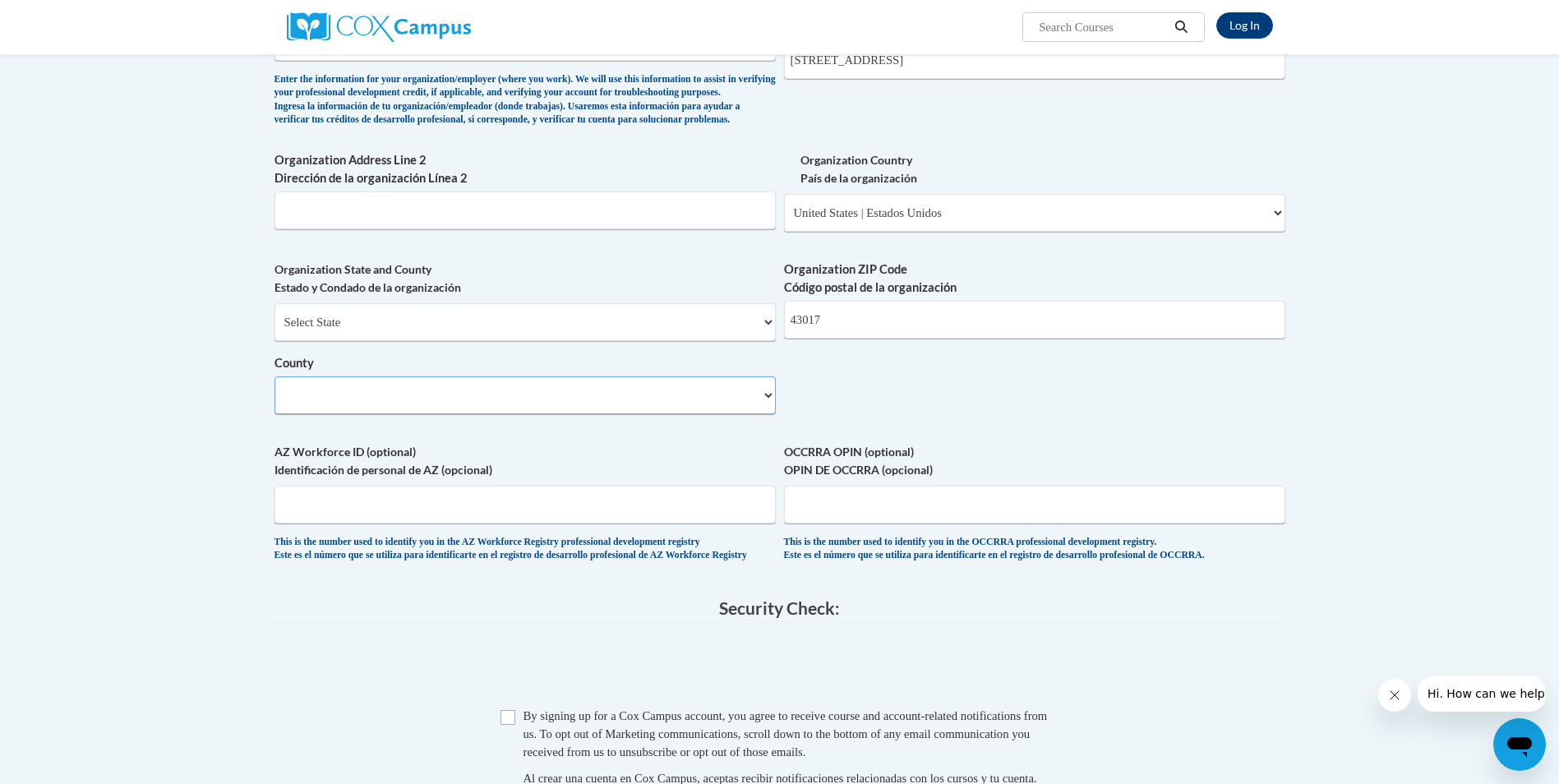
click at [328, 414] on select "Select County Adams Allen Ashland Ashtabula Athens Auglaize Belmont Brown Butle…" at bounding box center [525, 395] width 501 height 38
select select "Franklin"
click at [275, 403] on select "Select County Adams Allen Ashland Ashtabula Athens Auglaize Belmont Brown Butle…" at bounding box center [525, 395] width 501 height 38
click at [857, 523] on input "OCCRRA OPIN (optional) OPIN DE OCCRRA (opcional)" at bounding box center [1034, 505] width 501 height 38
click at [860, 523] on input "OCCRRA OPIN (optional) OPIN DE OCCRRA (opcional)" at bounding box center [1034, 505] width 501 height 38
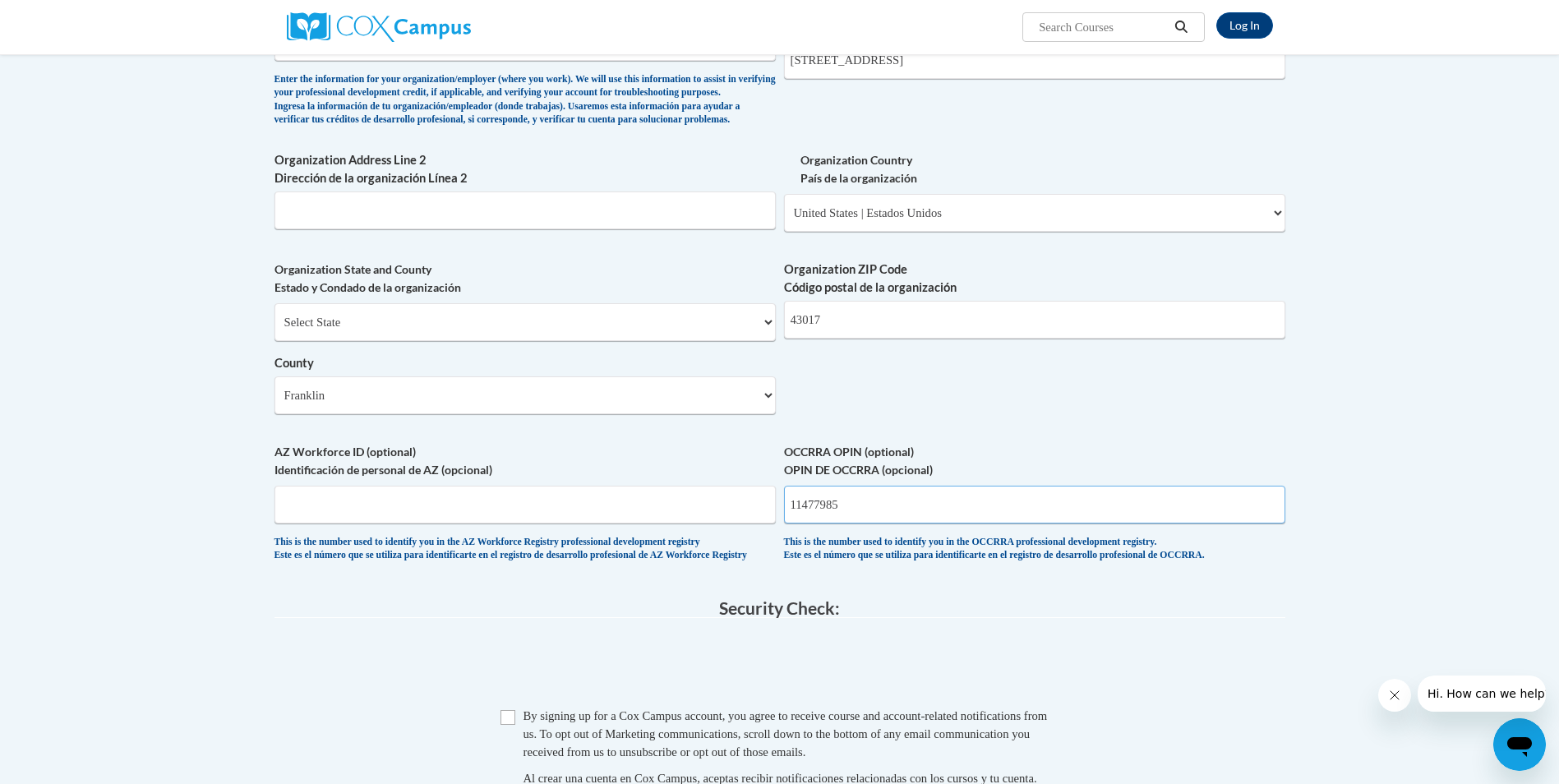
type input "11477985"
click at [1459, 465] on body "Log In Search Search... Create an Account Reading belongs to all of us - join o…" at bounding box center [779, 168] width 1559 height 2309
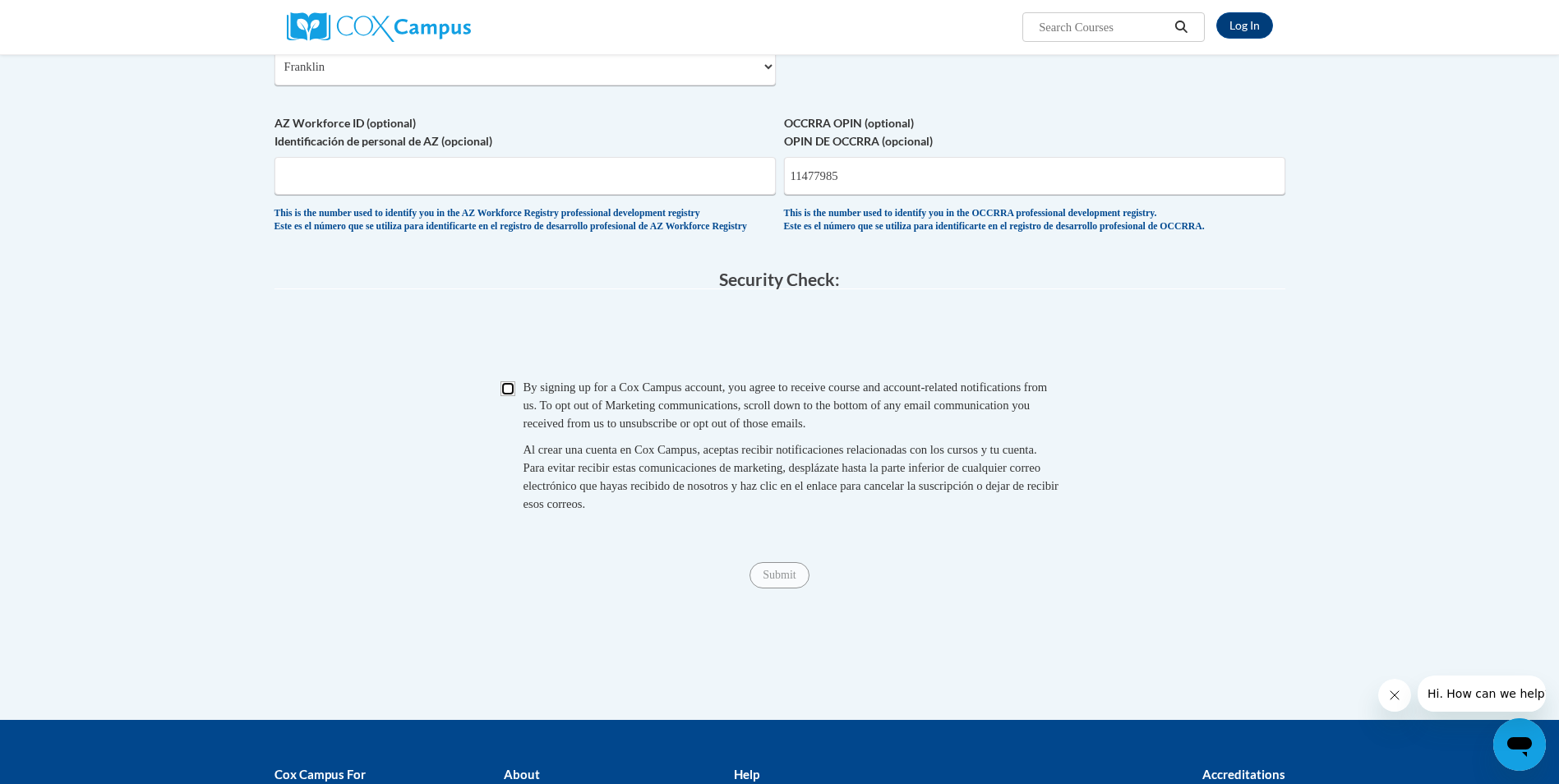
click at [513, 396] on input "Checkbox" at bounding box center [508, 389] width 15 height 15
checkbox input "true"
click at [795, 588] on input "Submit" at bounding box center [779, 575] width 59 height 26
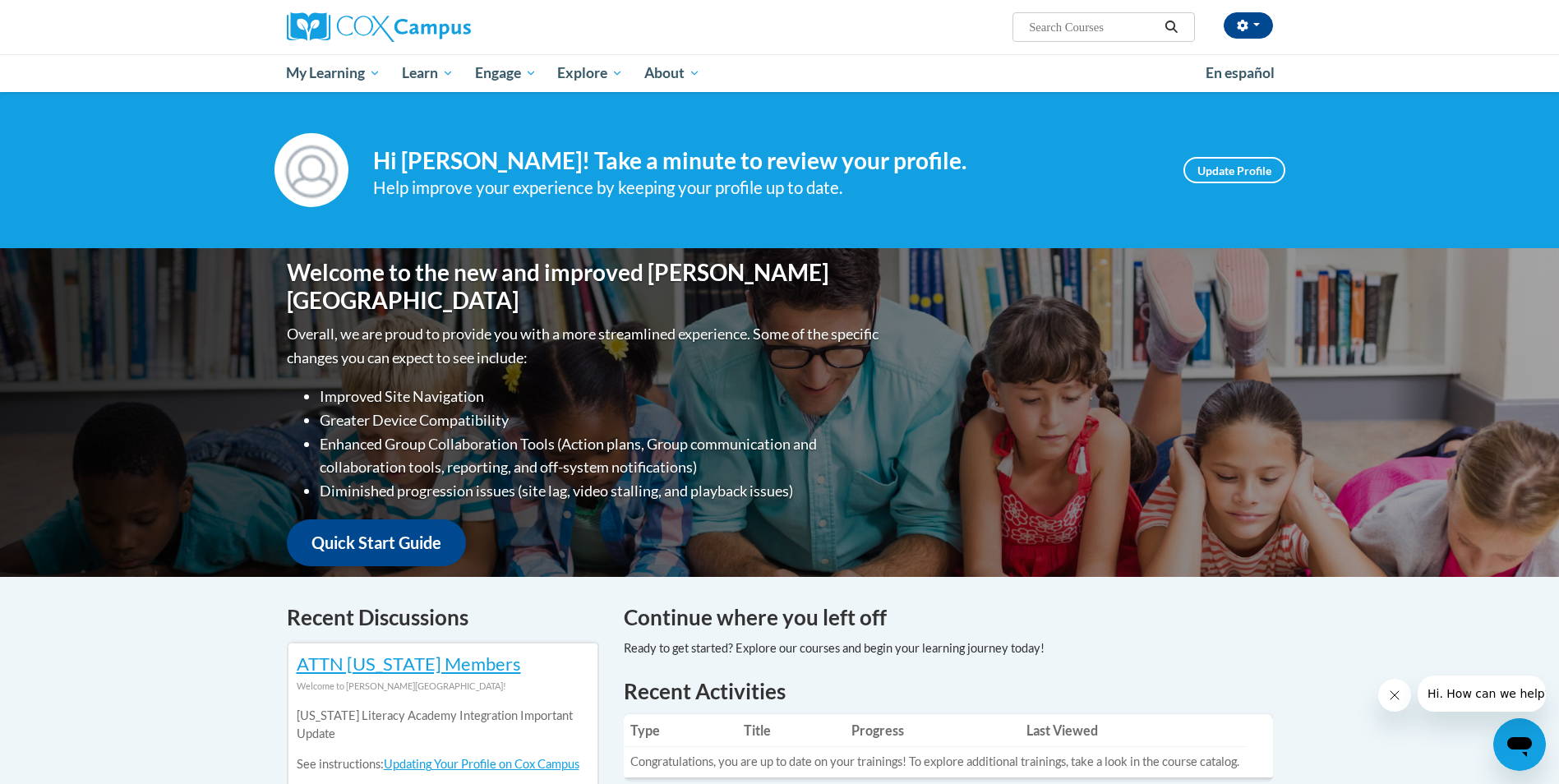
click at [1077, 24] on input "Search..." at bounding box center [1093, 27] width 131 height 20
type input "build my brain"
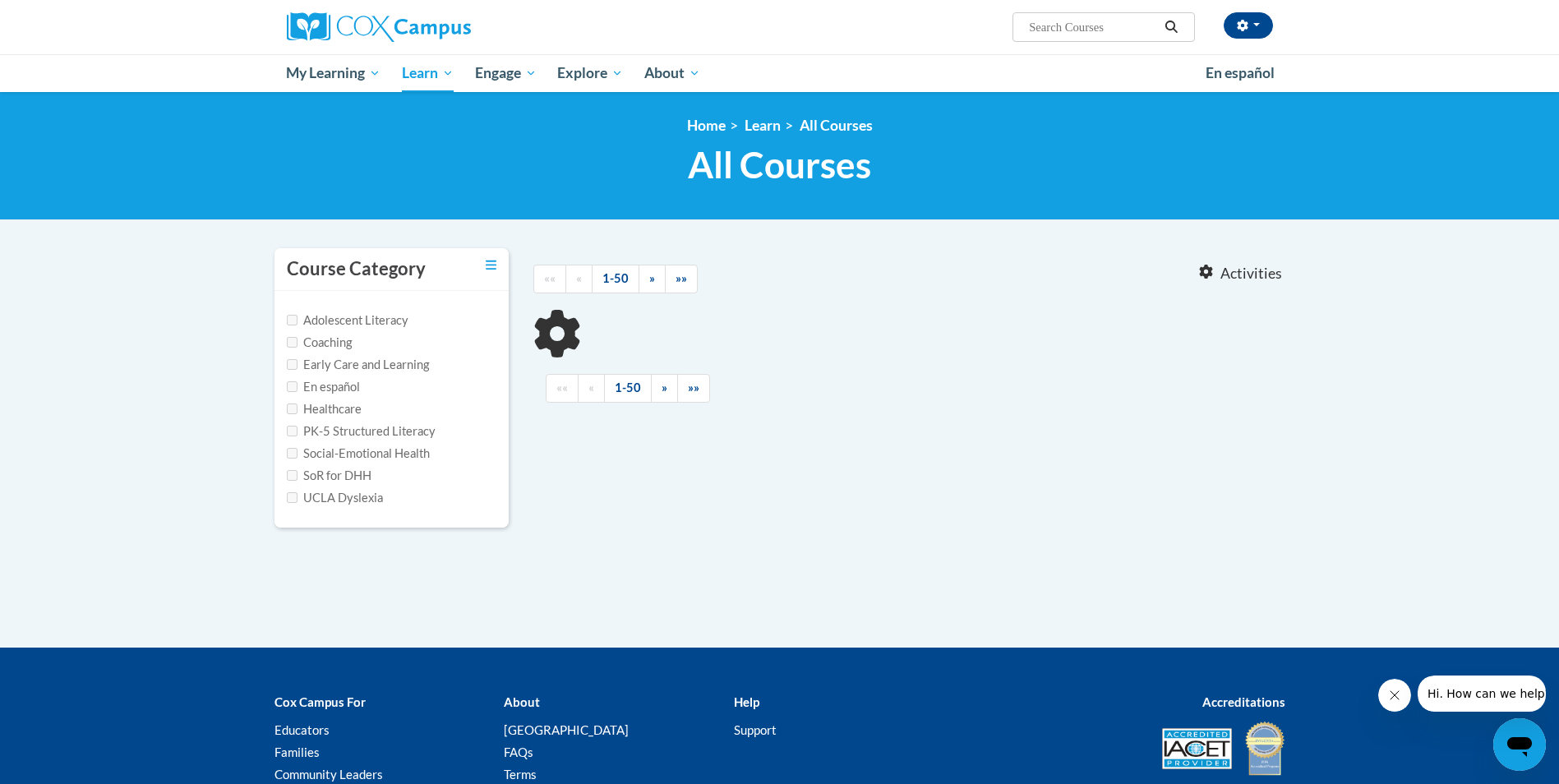
type input "build my brain"
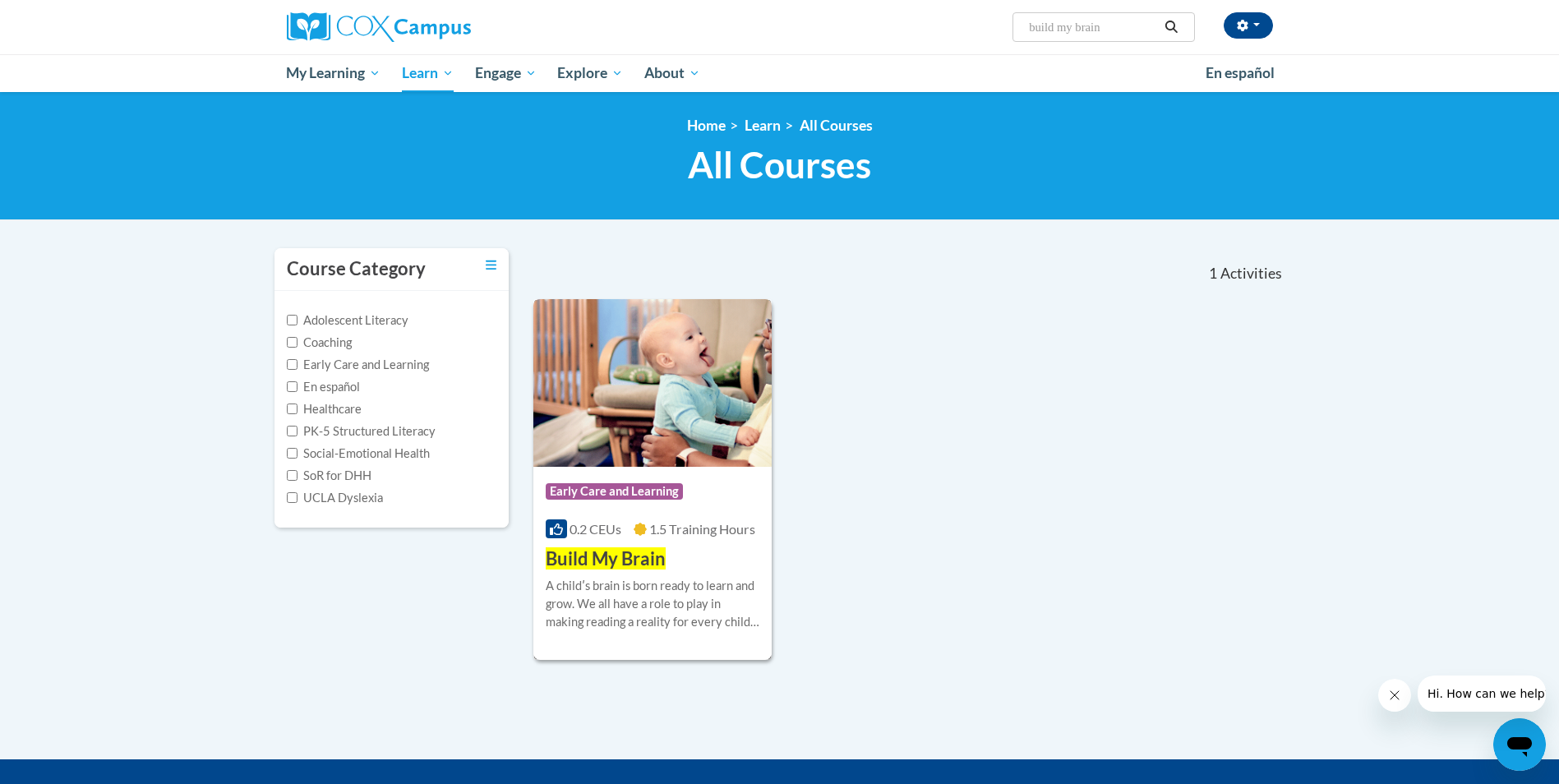
click at [623, 565] on span "Build My Brain" at bounding box center [605, 558] width 120 height 22
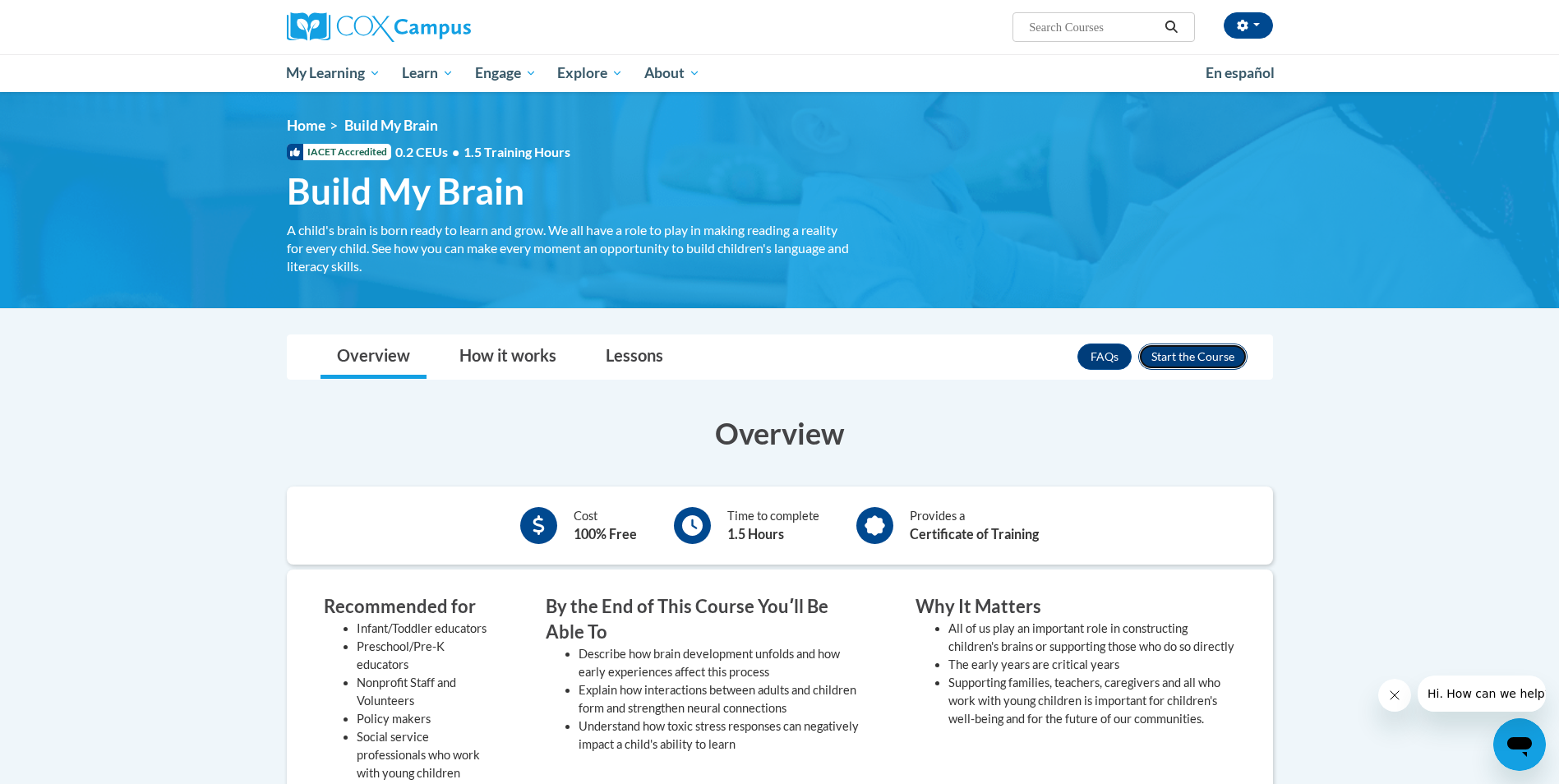
click at [1226, 359] on button "Enroll" at bounding box center [1193, 357] width 109 height 26
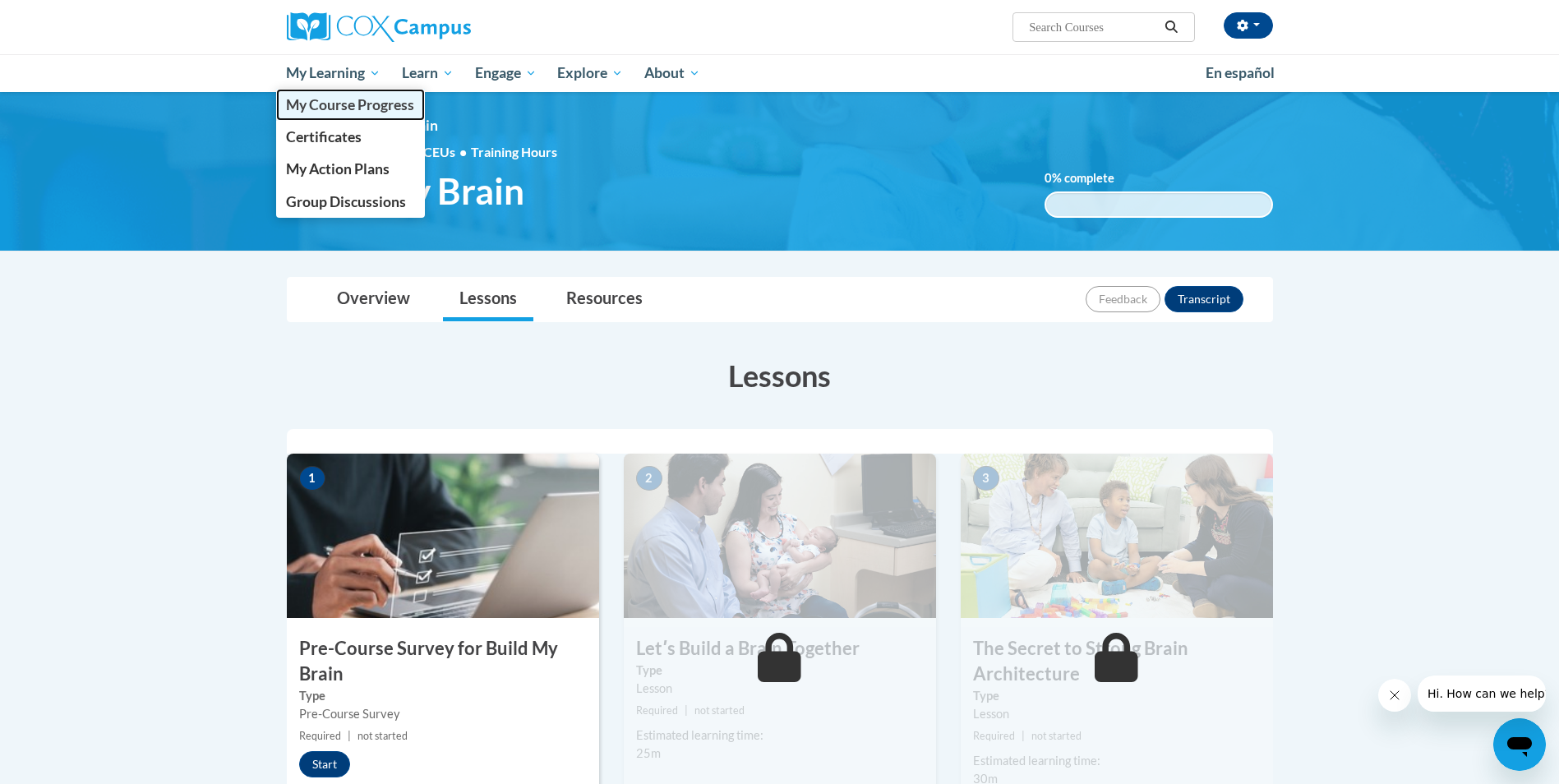
click at [322, 102] on span "My Course Progress" at bounding box center [350, 105] width 128 height 17
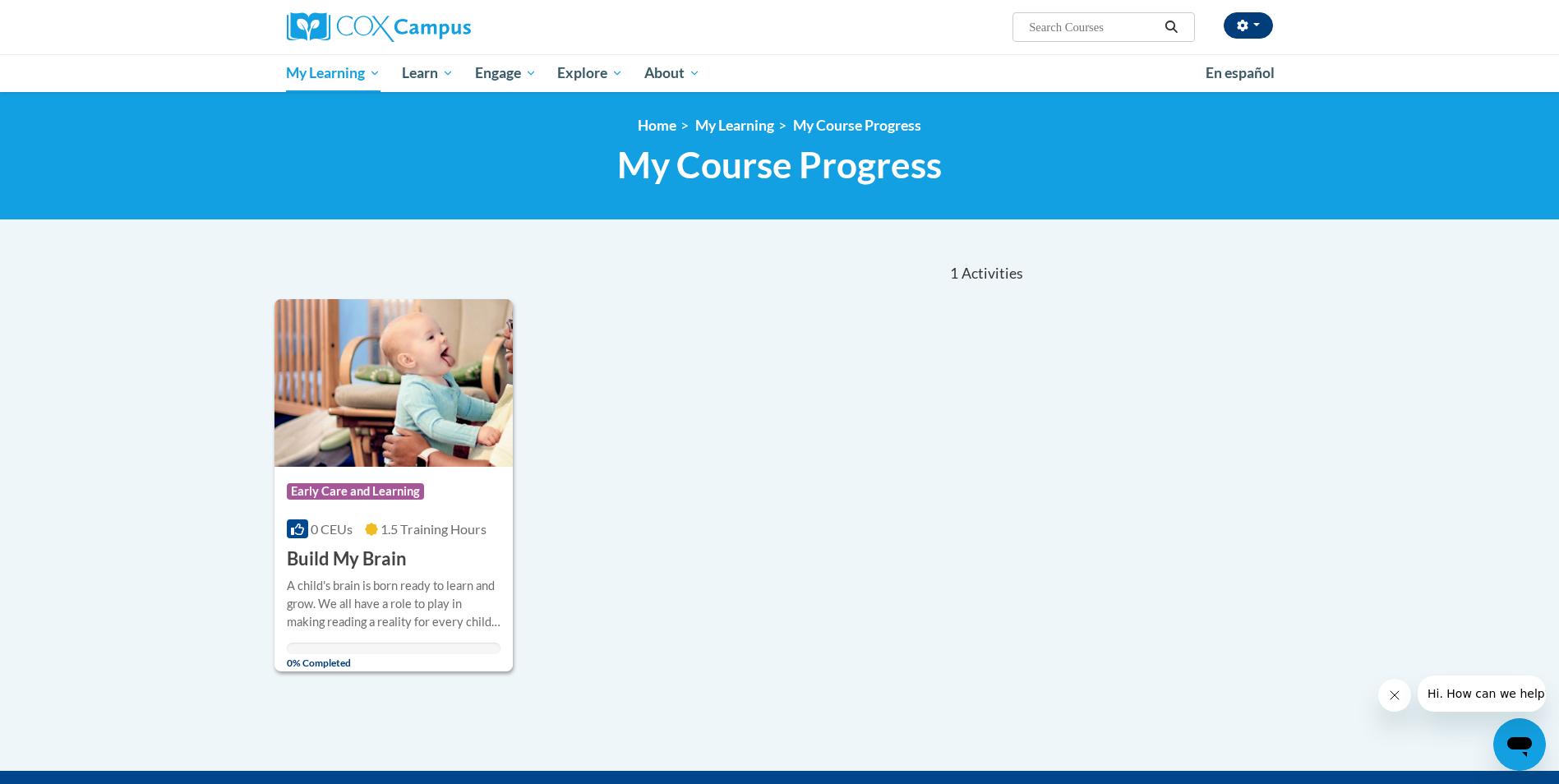
click at [1256, 25] on span "button" at bounding box center [1257, 25] width 7 height 3
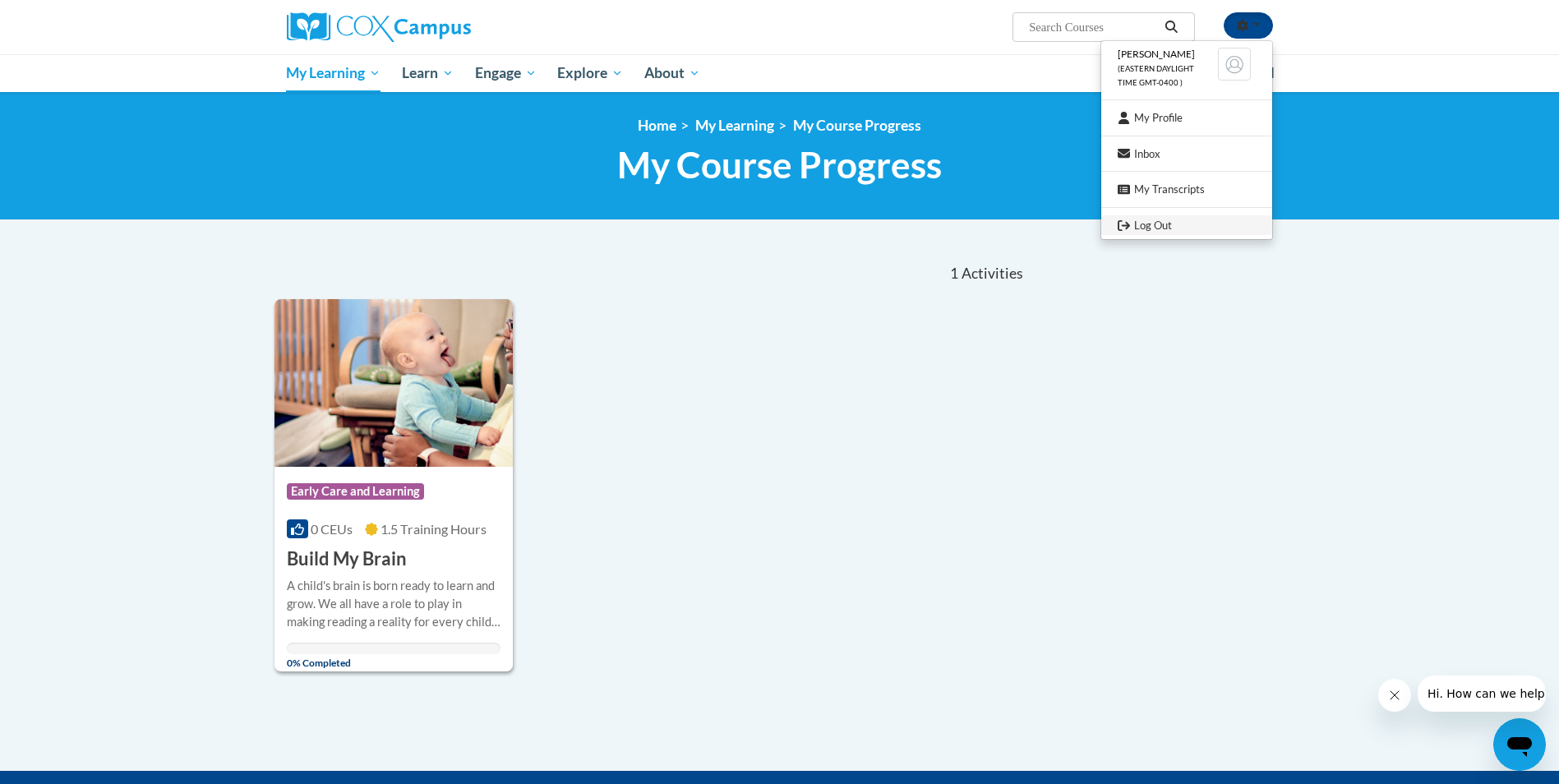
click at [1165, 226] on link "Log Out" at bounding box center [1186, 225] width 171 height 21
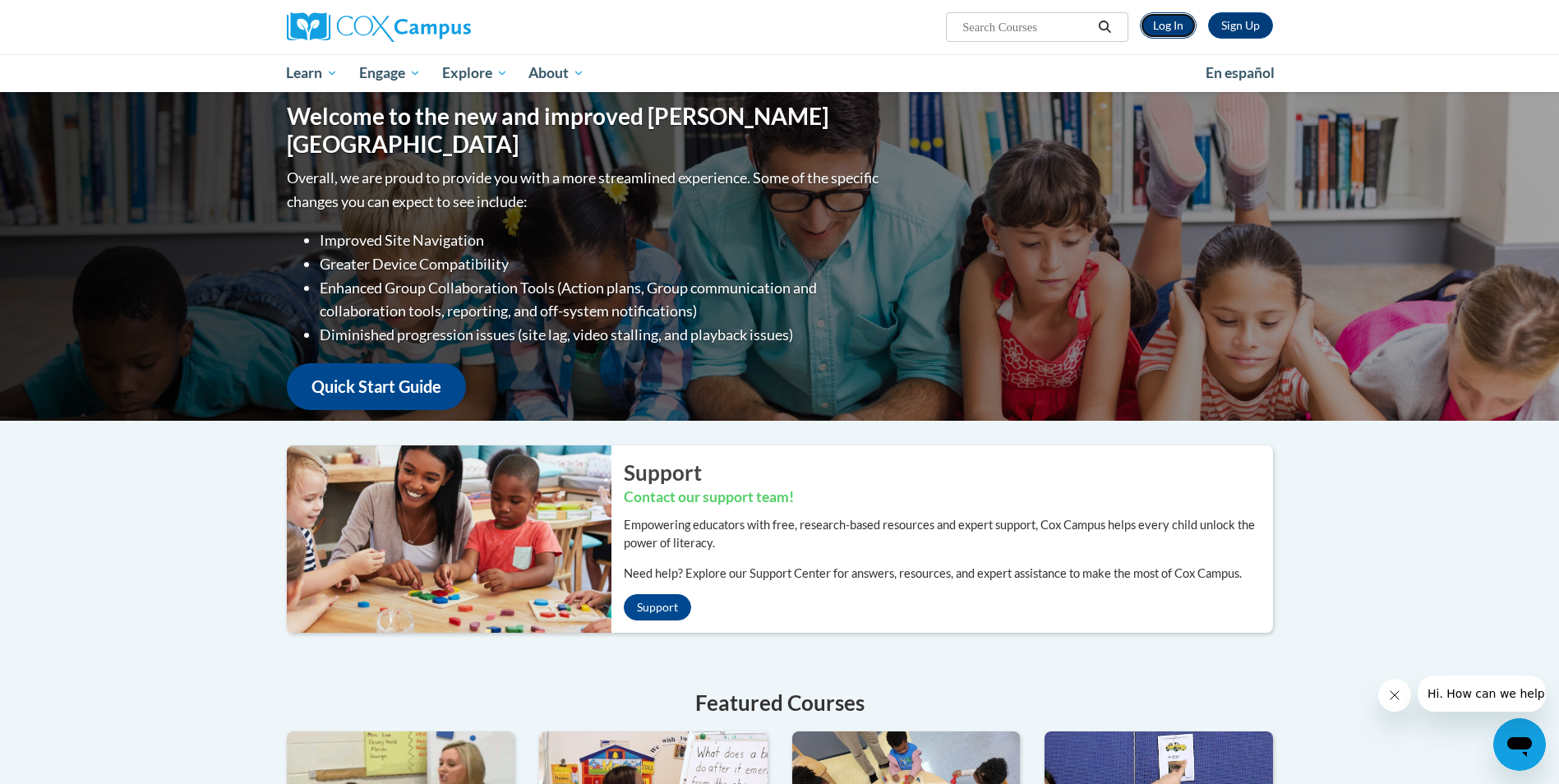
click at [1179, 33] on link "Log In" at bounding box center [1168, 26] width 57 height 26
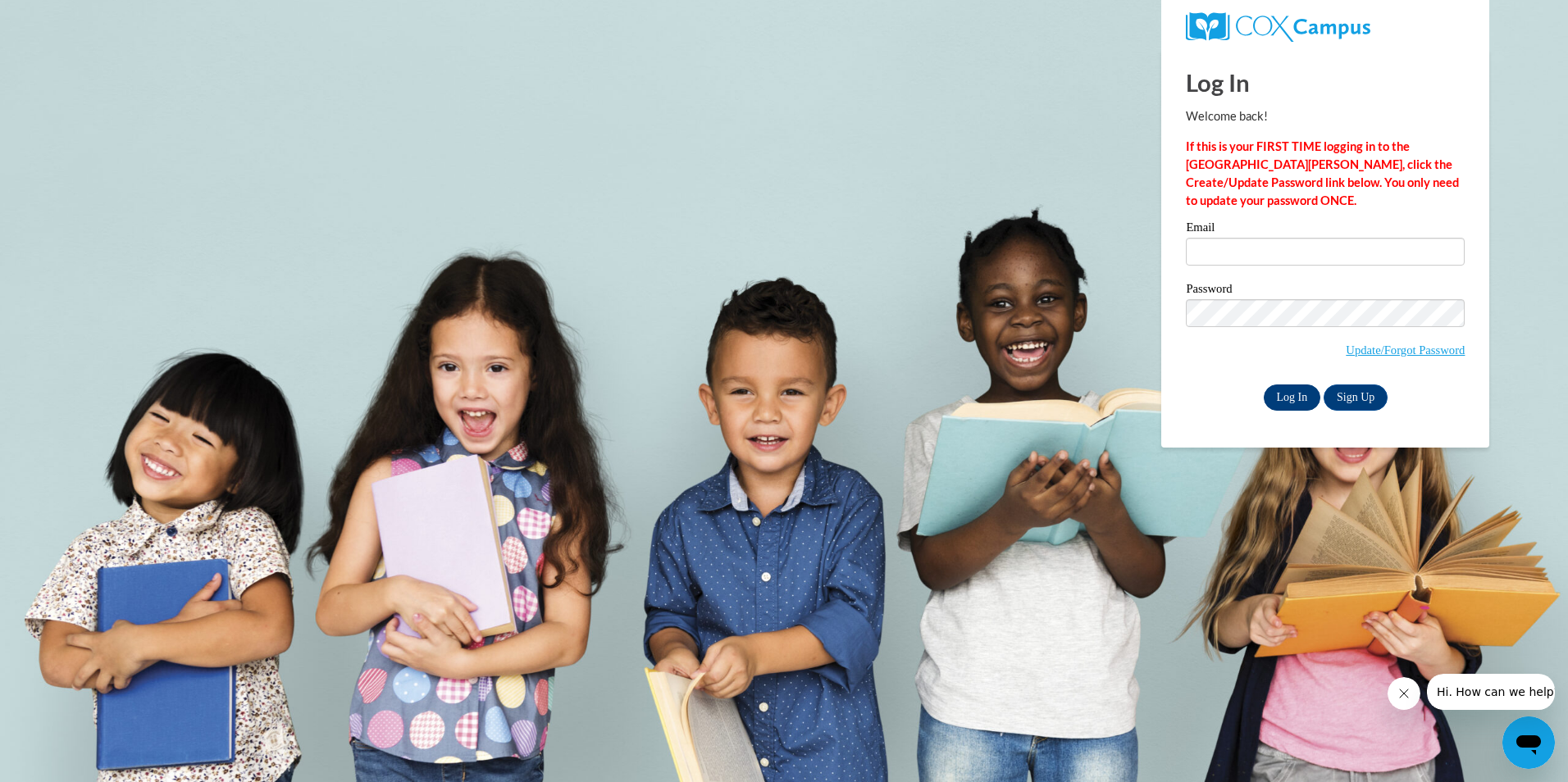
type input "[EMAIL_ADDRESS][DOMAIN_NAME]"
click at [1304, 392] on input "Log In" at bounding box center [1293, 398] width 58 height 26
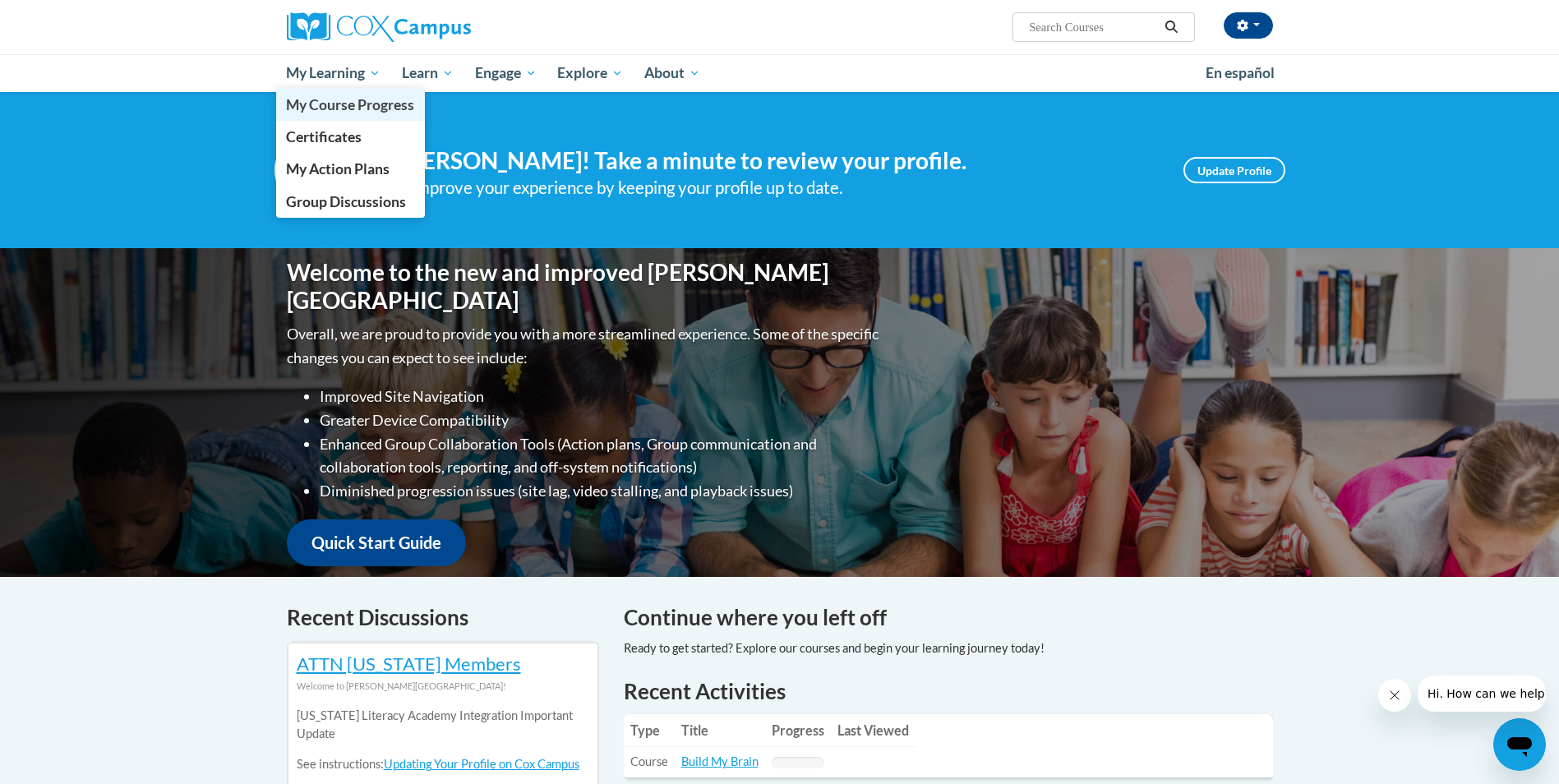
click at [312, 108] on span "My Course Progress" at bounding box center [350, 105] width 128 height 17
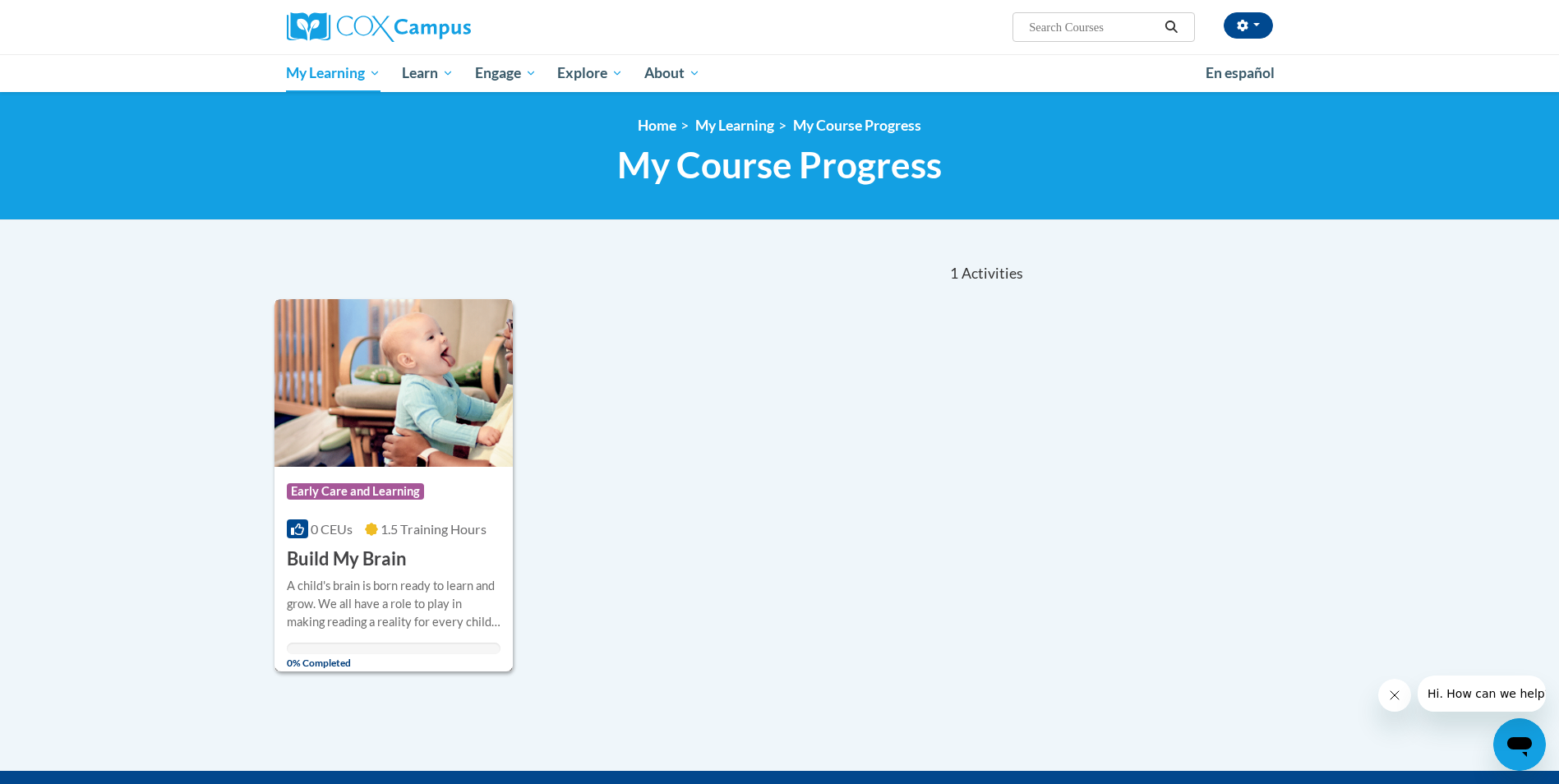
click at [469, 471] on div "Course Category: Early Care and Learning 0 CEUs 1.5 Training Hours COURSE Build…" at bounding box center [394, 519] width 239 height 105
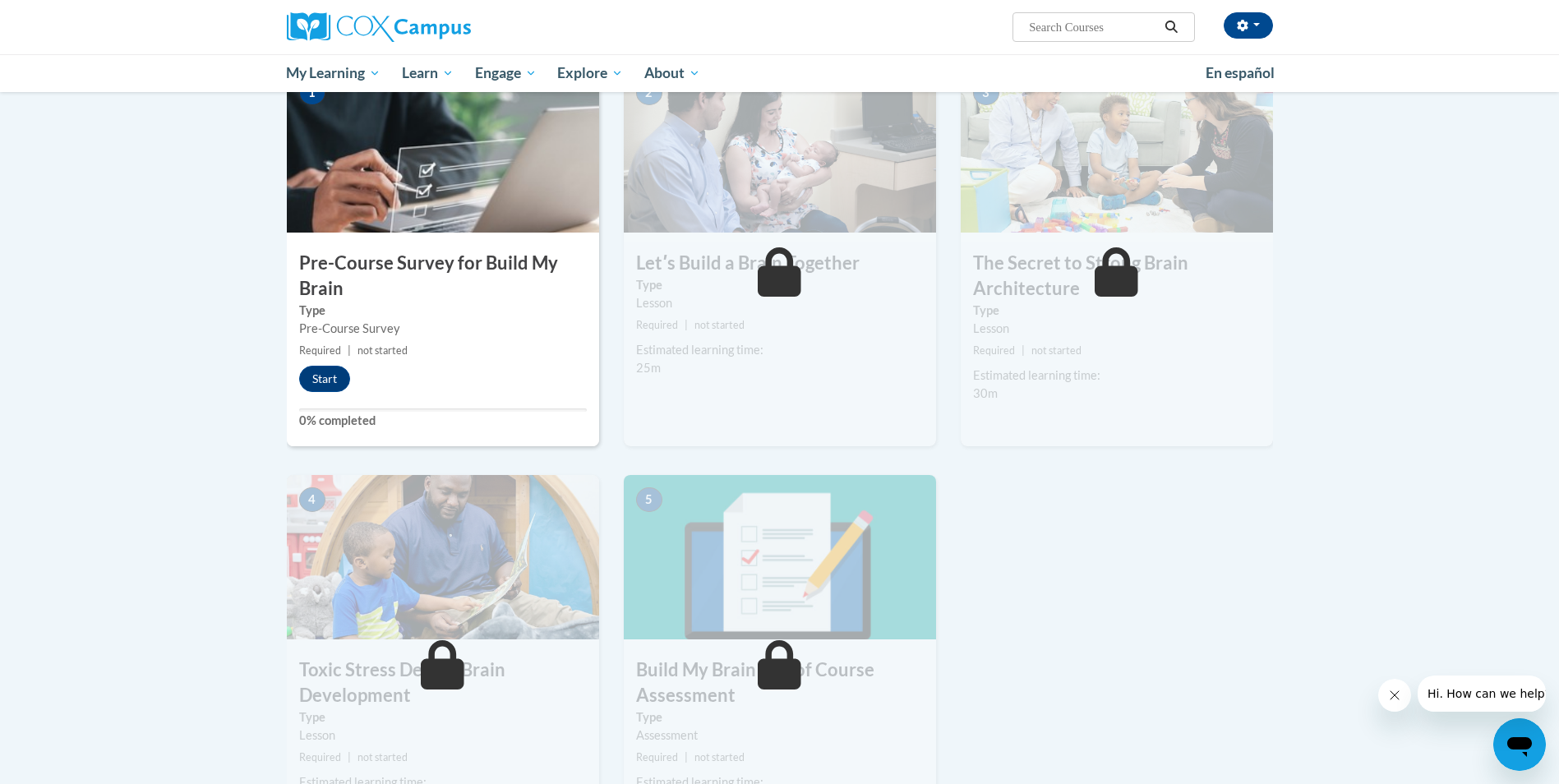
scroll to position [411, 0]
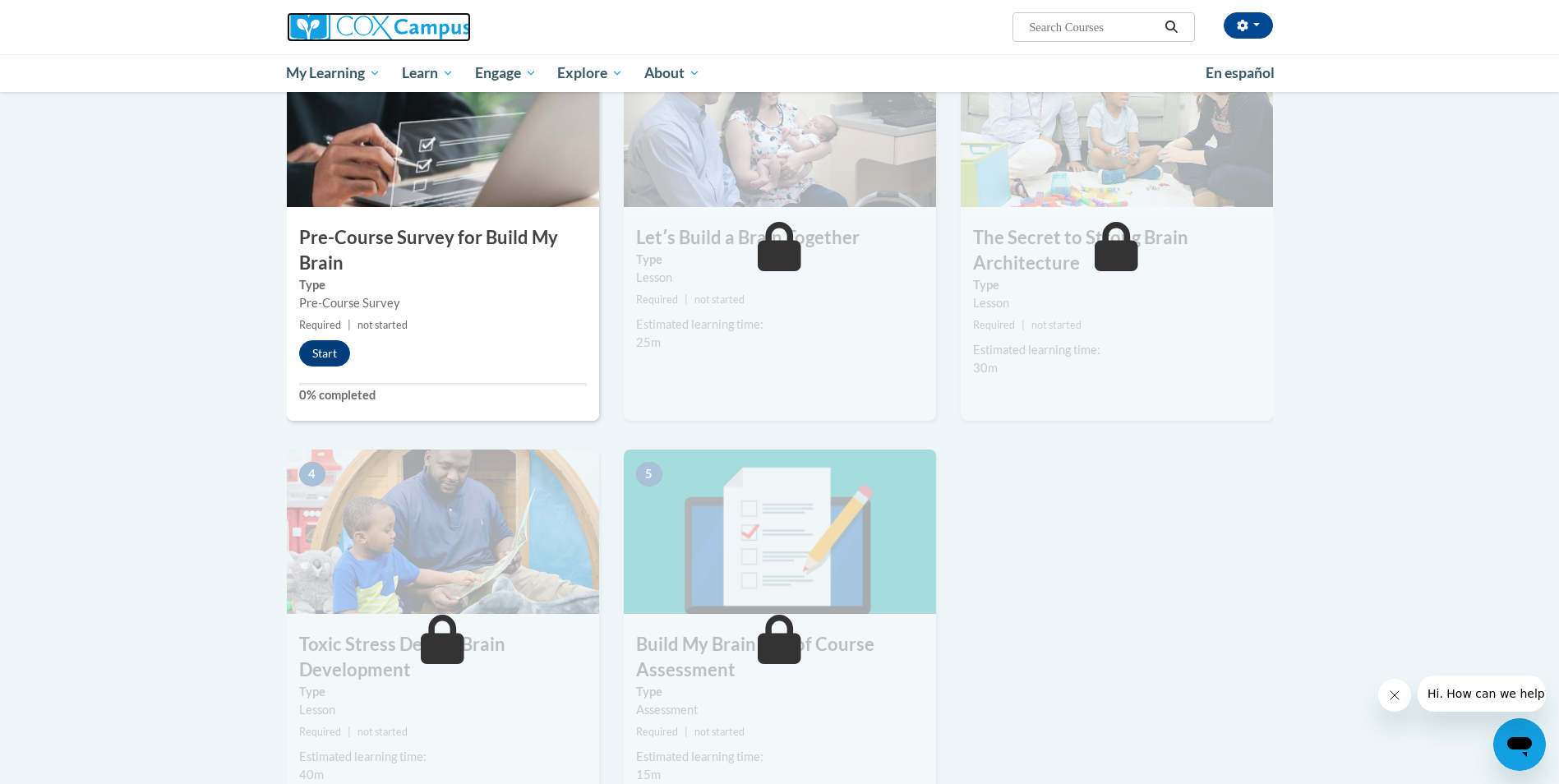
click at [369, 31] on img at bounding box center [379, 27] width 184 height 30
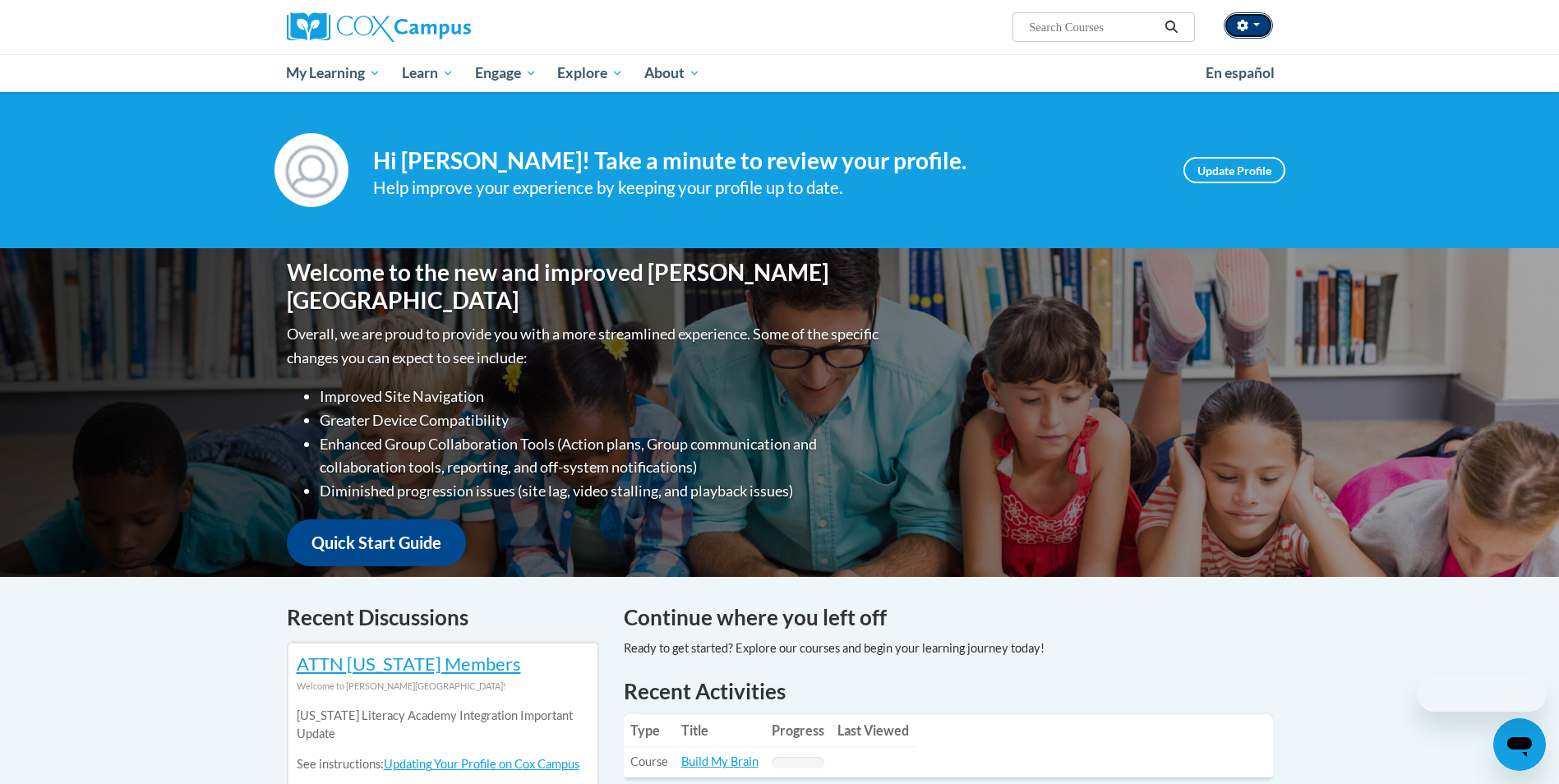
click at [1250, 16] on button "button" at bounding box center [1249, 26] width 50 height 26
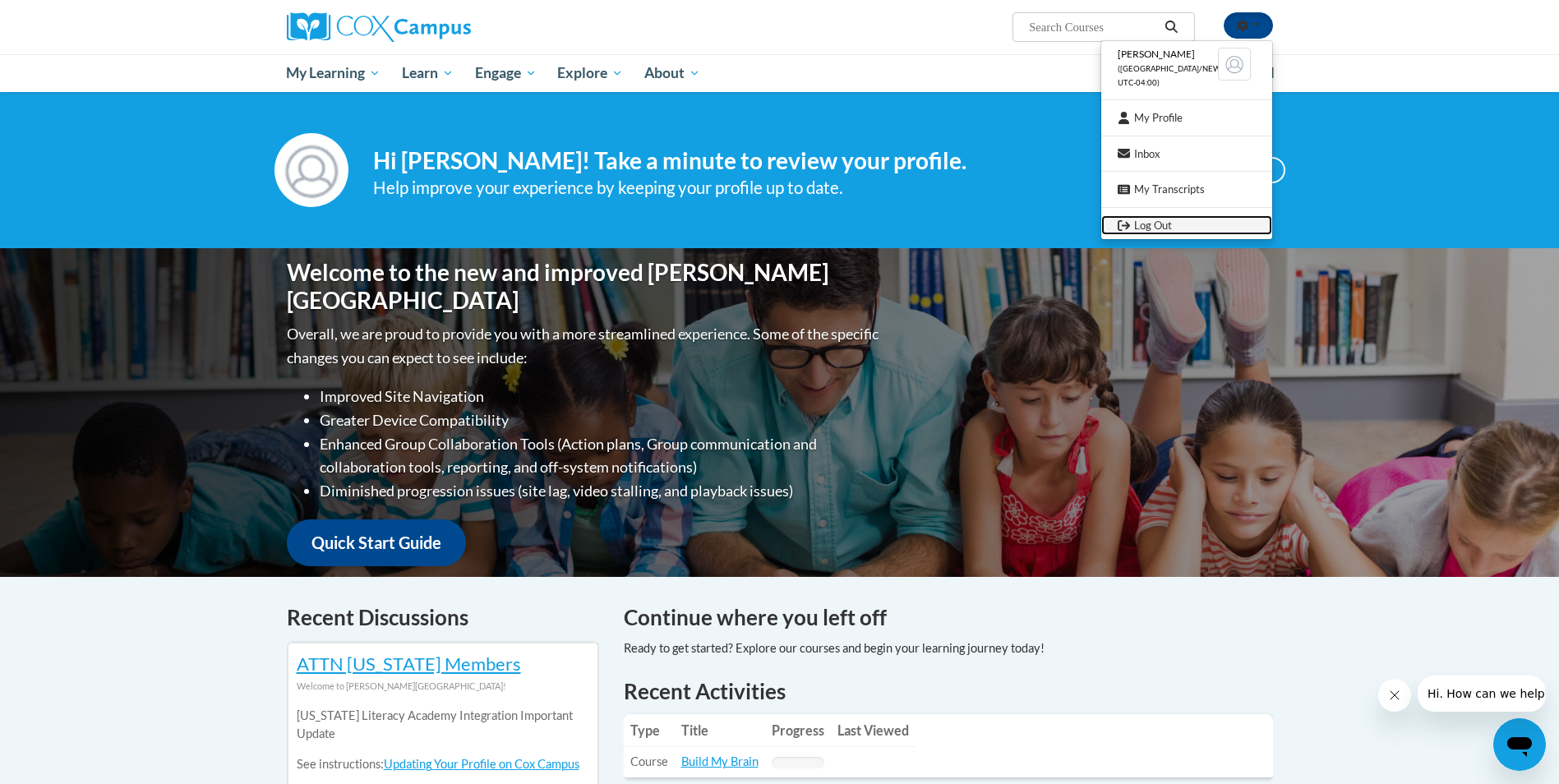
click at [1165, 225] on link "Log Out" at bounding box center [1186, 225] width 171 height 21
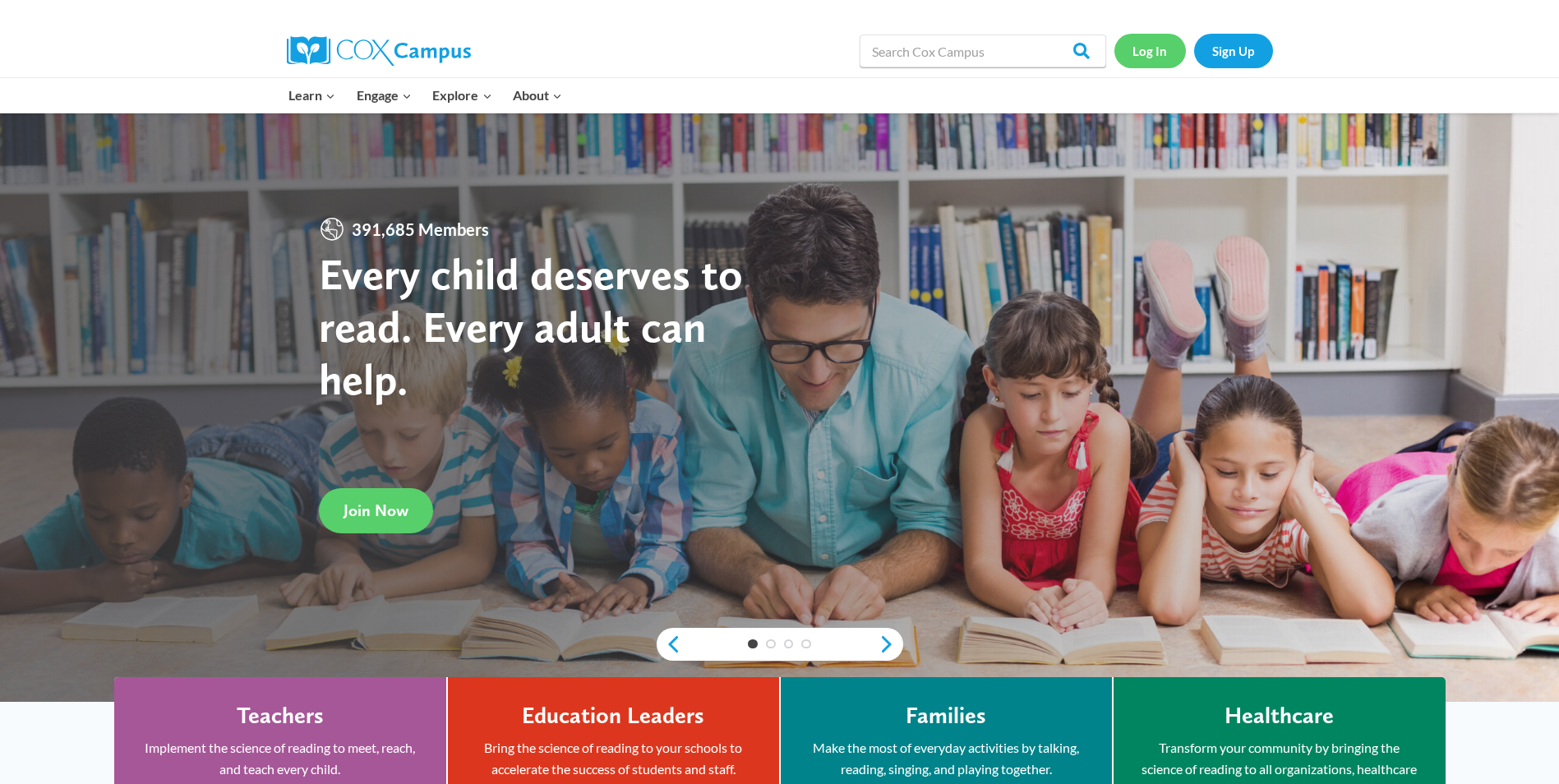
click at [1162, 50] on link "Log In" at bounding box center [1150, 50] width 72 height 34
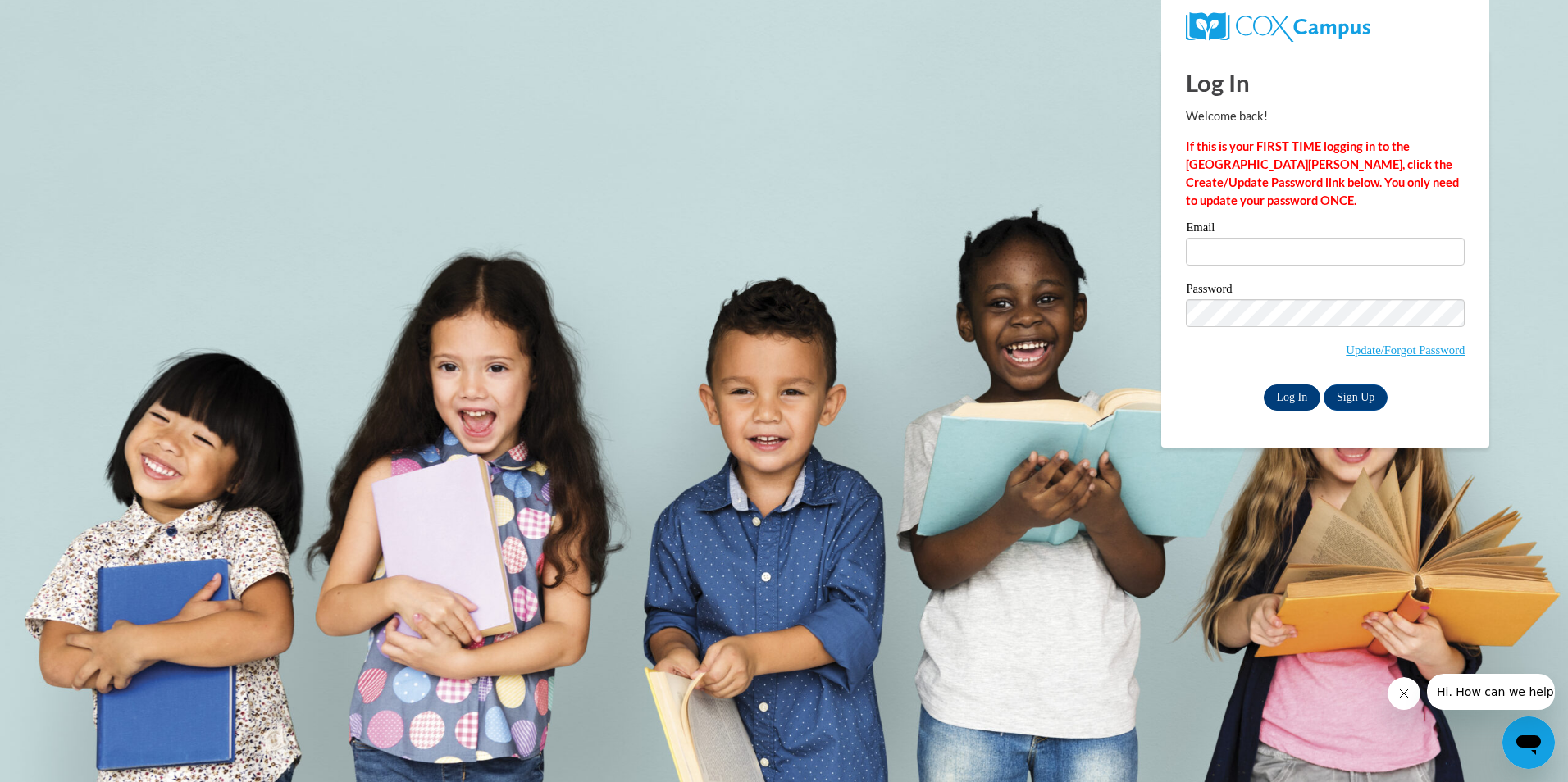
type input "[EMAIL_ADDRESS][DOMAIN_NAME]"
click at [1293, 393] on input "Log In" at bounding box center [1293, 398] width 58 height 26
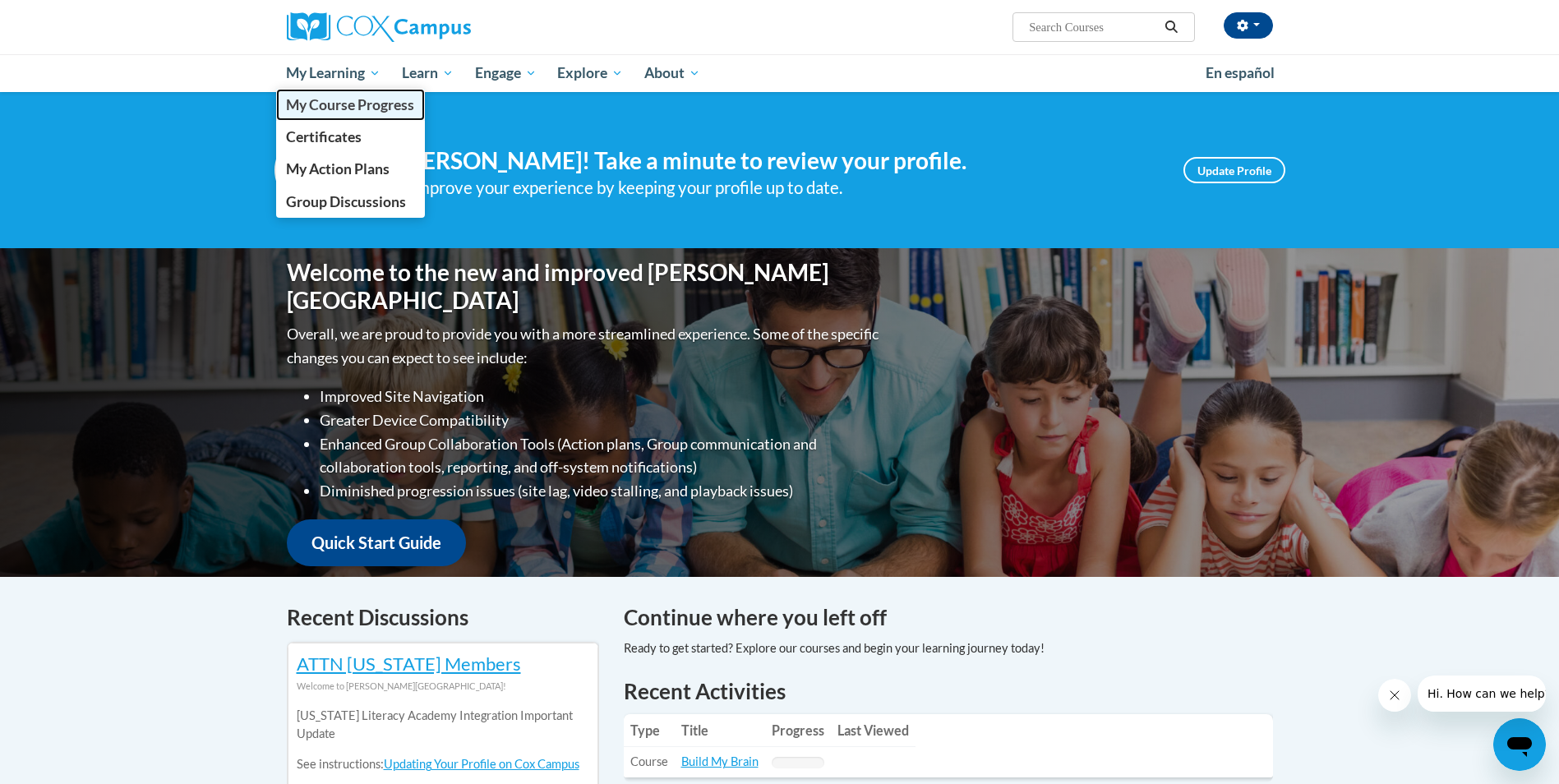
click at [342, 113] on span "My Course Progress" at bounding box center [350, 105] width 128 height 17
